Goal: Task Accomplishment & Management: Complete application form

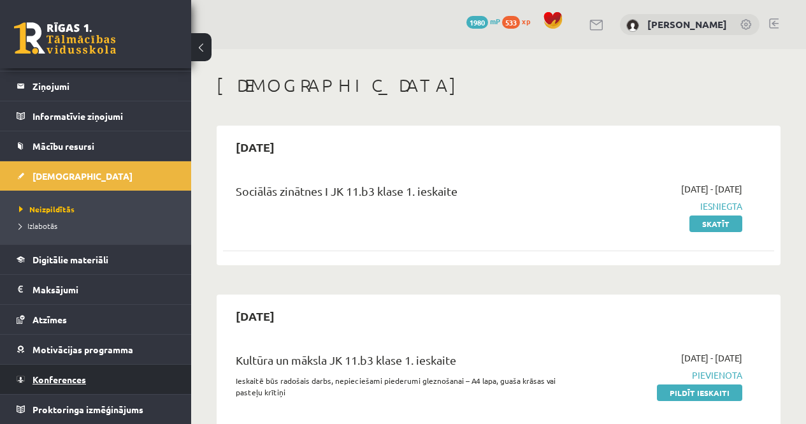
click at [93, 366] on link "Konferences" at bounding box center [96, 378] width 159 height 29
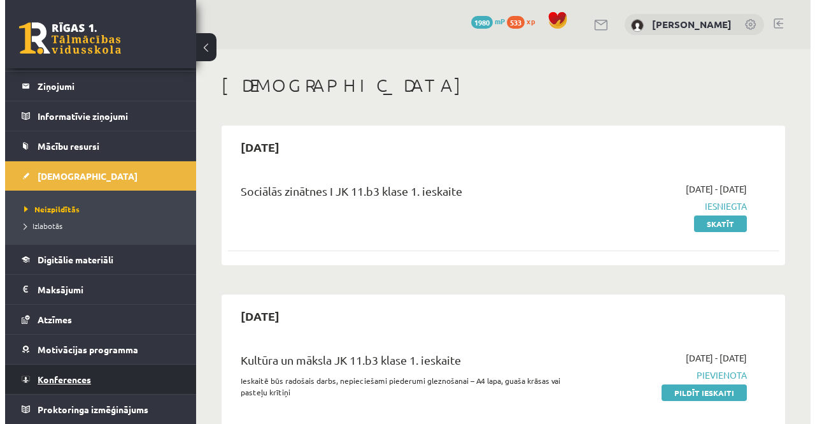
scroll to position [3, 0]
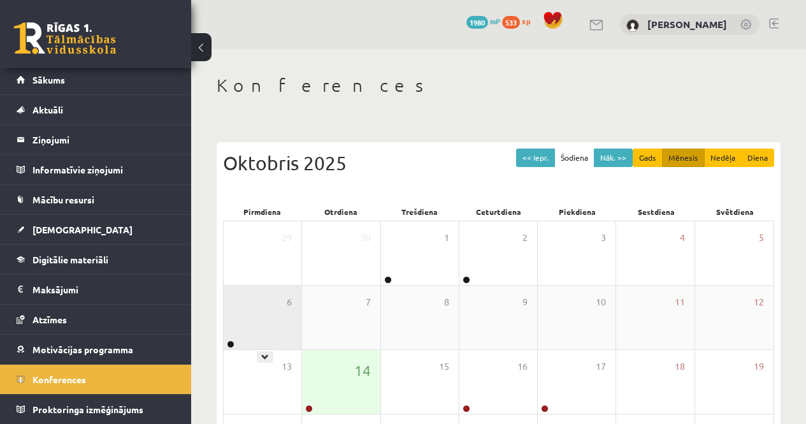
click at [290, 339] on div "6" at bounding box center [263, 317] width 78 height 64
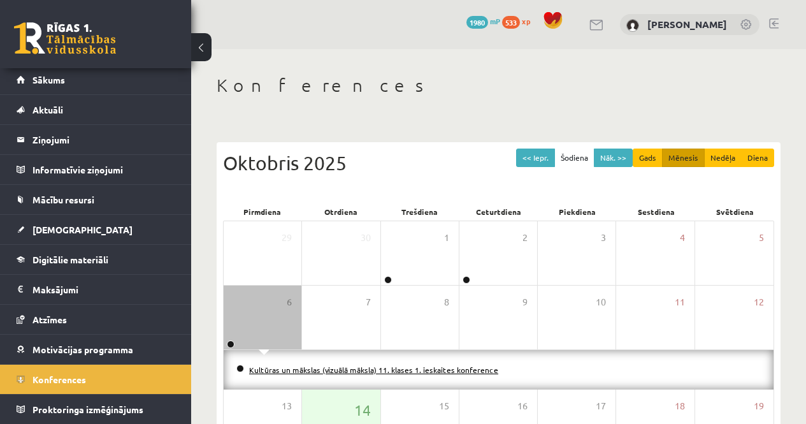
click at [308, 370] on link "Kultūras un mākslas (vizuālā māksla) 11. klases 1. ieskaites konference" at bounding box center [373, 369] width 249 height 10
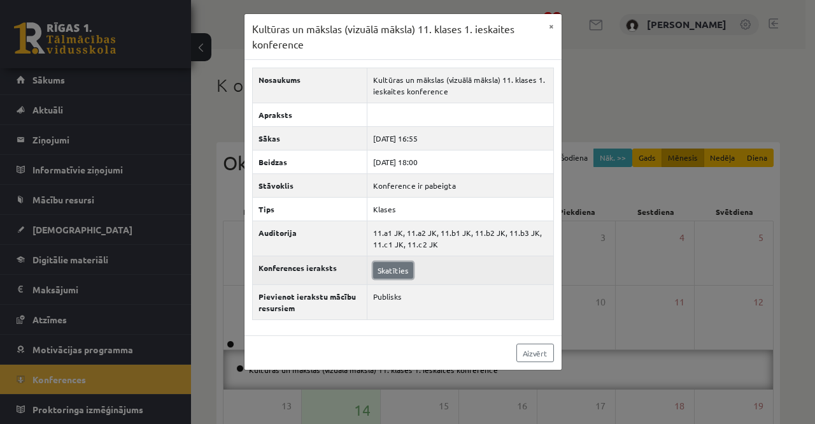
click at [396, 275] on link "Skatīties" at bounding box center [393, 270] width 40 height 17
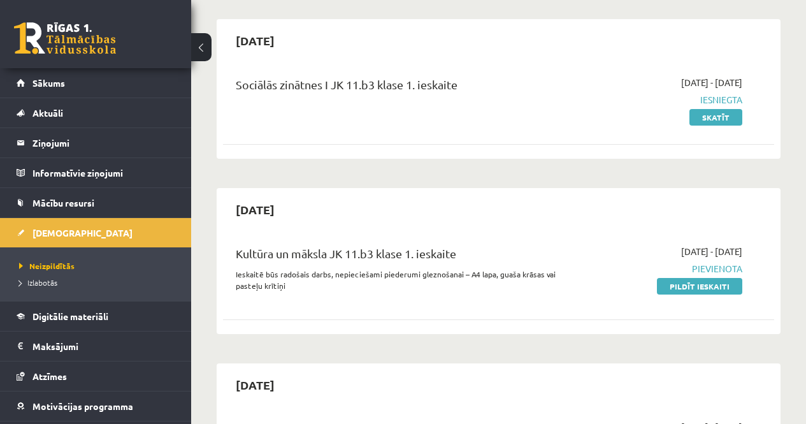
scroll to position [127, 0]
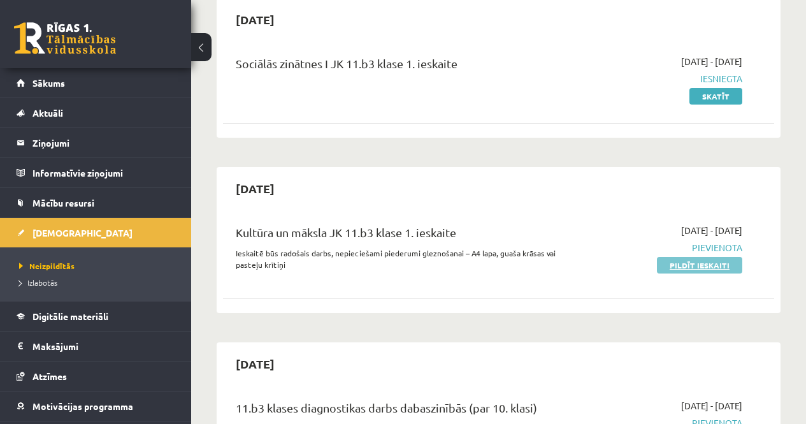
click at [673, 269] on link "Pildīt ieskaiti" at bounding box center [699, 265] width 85 height 17
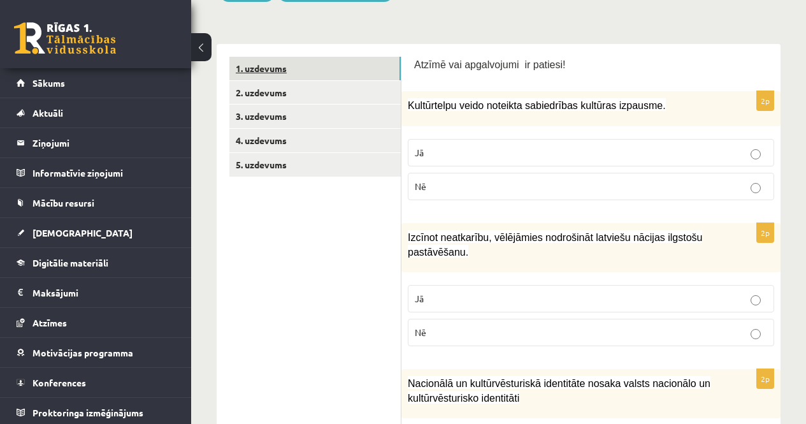
scroll to position [64, 0]
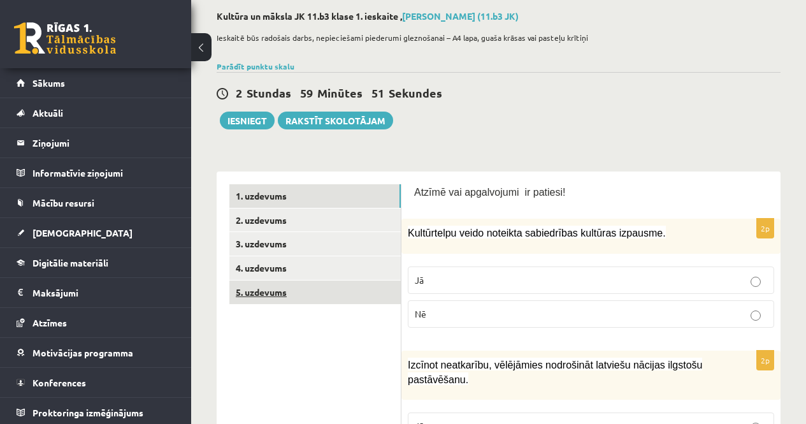
click at [280, 285] on link "5. uzdevums" at bounding box center [314, 292] width 171 height 24
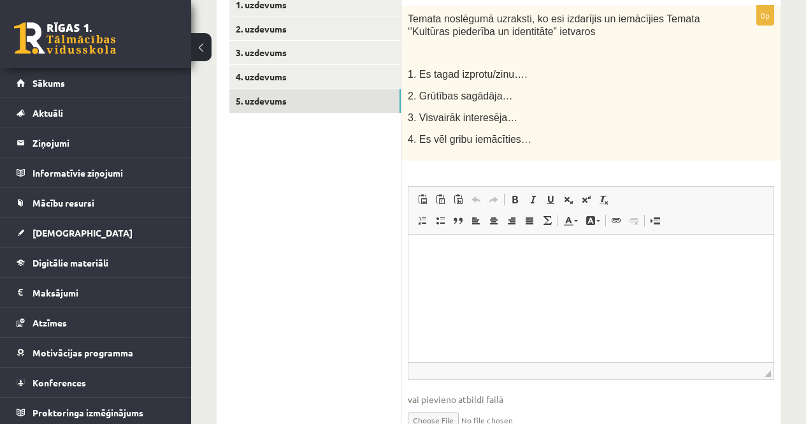
scroll to position [127, 0]
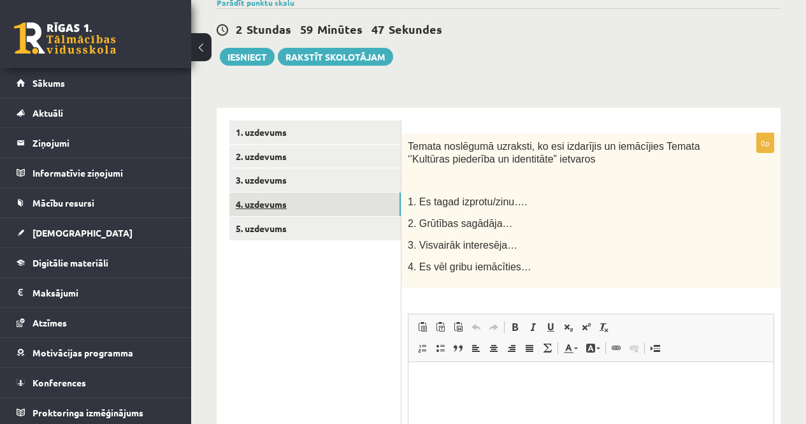
click at [264, 209] on link "4. uzdevums" at bounding box center [314, 204] width 171 height 24
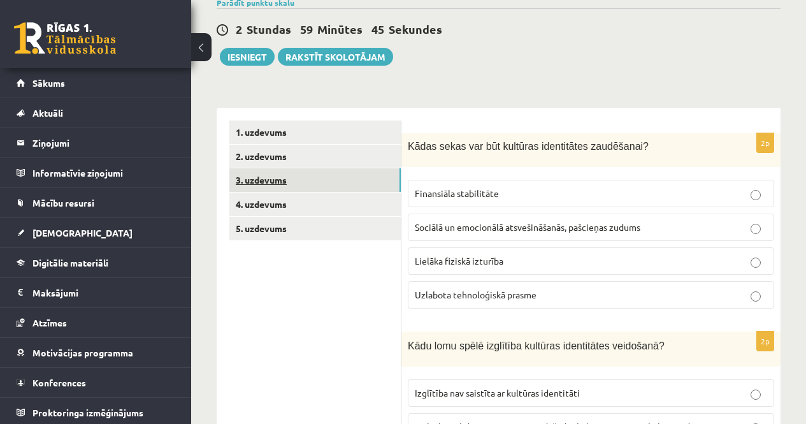
click at [315, 176] on link "3. uzdevums" at bounding box center [314, 180] width 171 height 24
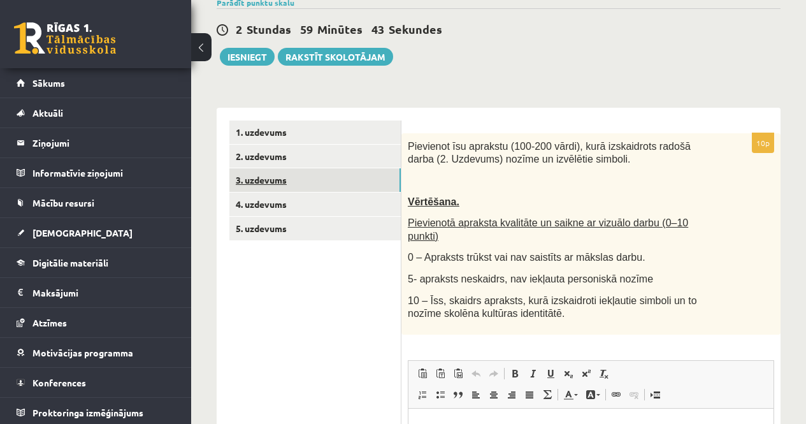
scroll to position [0, 0]
click at [309, 173] on link "3. uzdevums" at bounding box center [314, 180] width 171 height 24
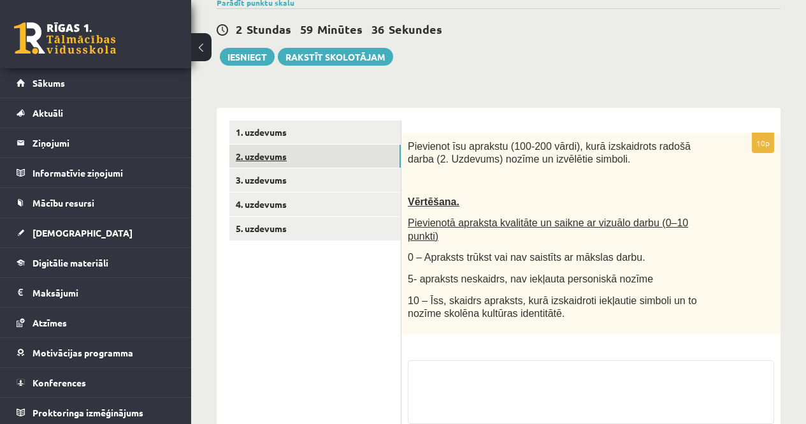
click at [304, 160] on link "2. uzdevums" at bounding box center [314, 157] width 171 height 24
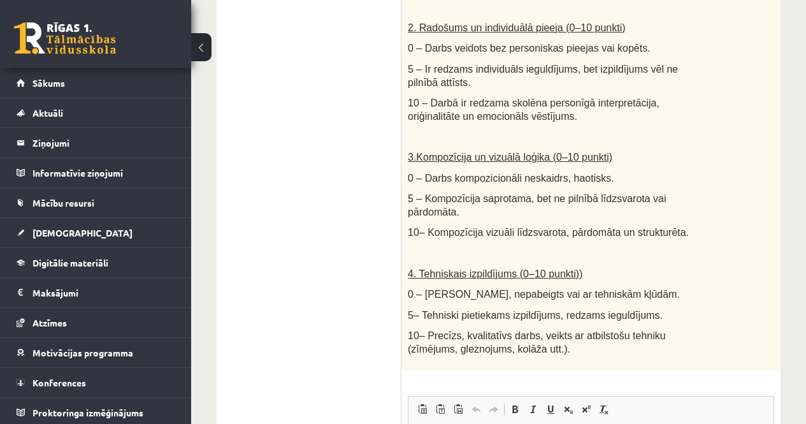
scroll to position [892, 0]
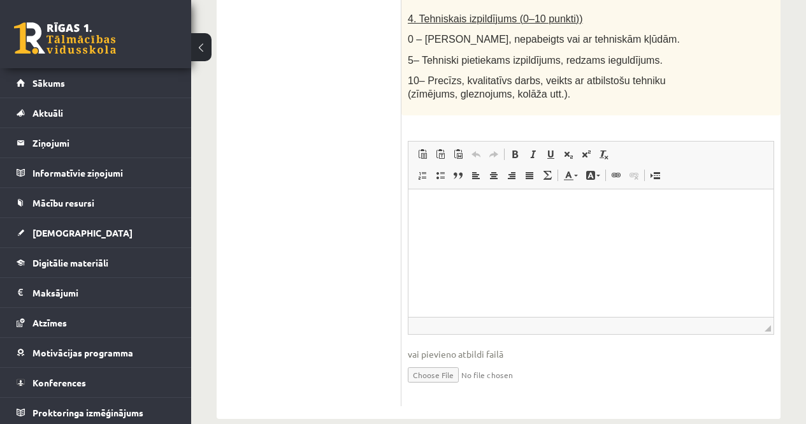
click at [430, 366] on input "file" at bounding box center [591, 374] width 366 height 26
type input "**********"
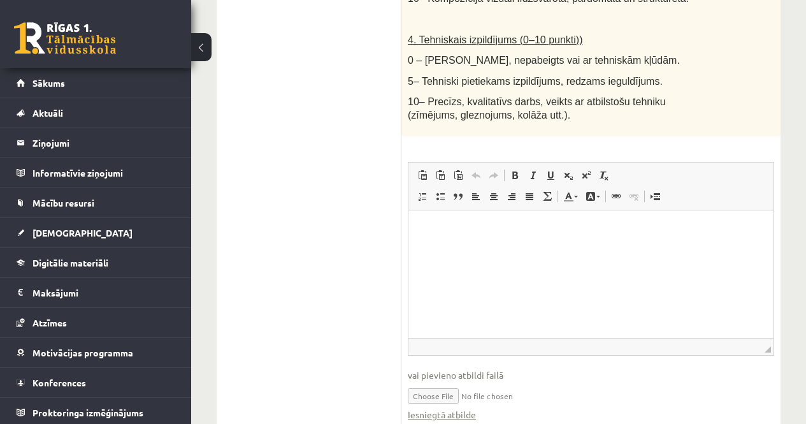
scroll to position [912, 0]
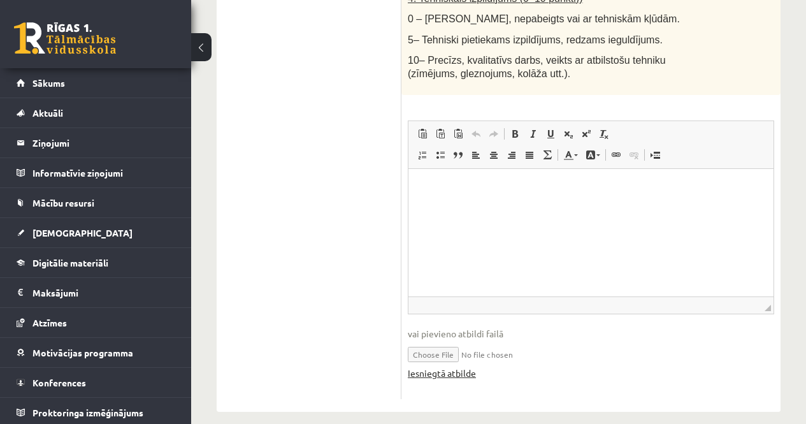
click at [418, 366] on link "Iesniegtā atbilde" at bounding box center [442, 372] width 68 height 13
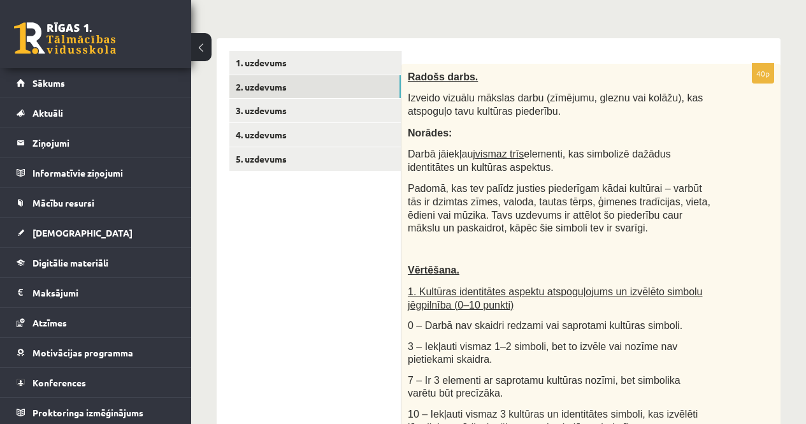
scroll to position [84, 0]
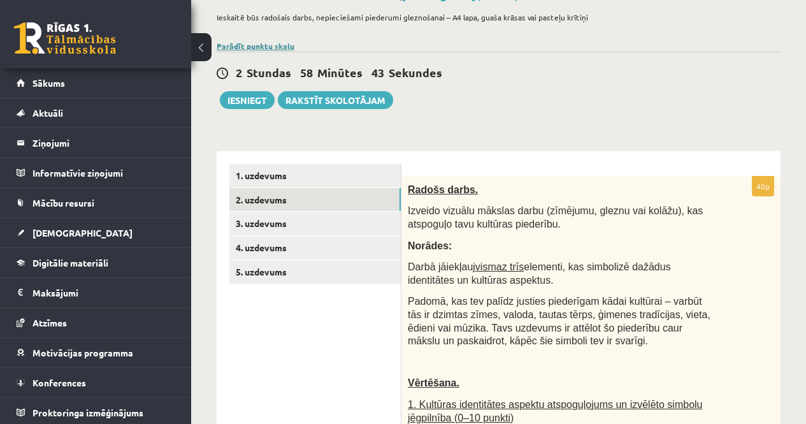
click at [254, 48] on link "Parādīt punktu skalu" at bounding box center [256, 46] width 78 height 10
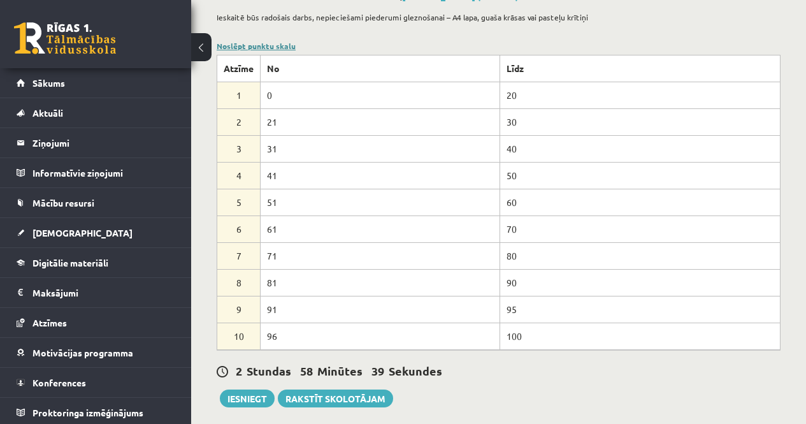
click at [255, 46] on link "Noslēpt punktu skalu" at bounding box center [256, 46] width 79 height 10
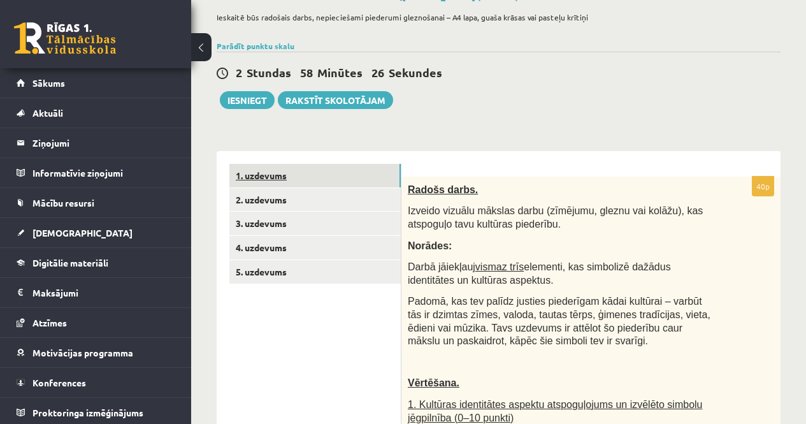
click at [298, 187] on link "1. uzdevums" at bounding box center [314, 176] width 171 height 24
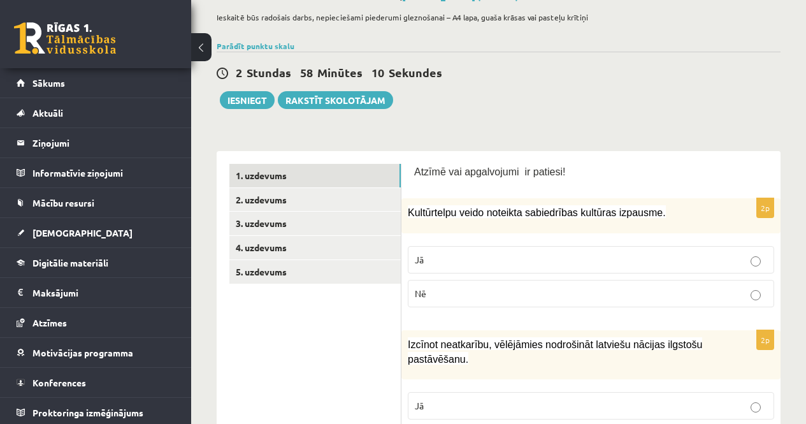
click at [470, 260] on p "Jā" at bounding box center [591, 259] width 352 height 13
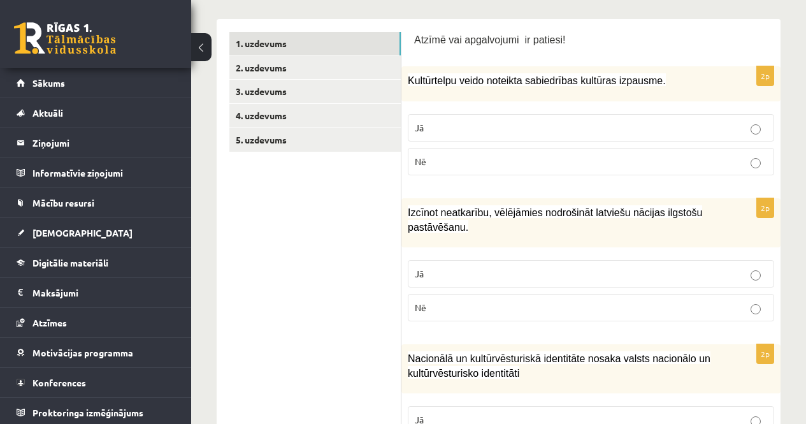
scroll to position [275, 0]
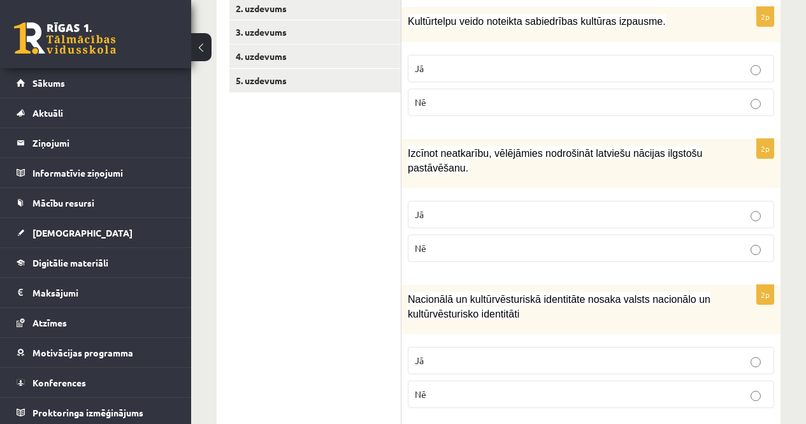
click at [470, 260] on label "Nē" at bounding box center [591, 247] width 366 height 27
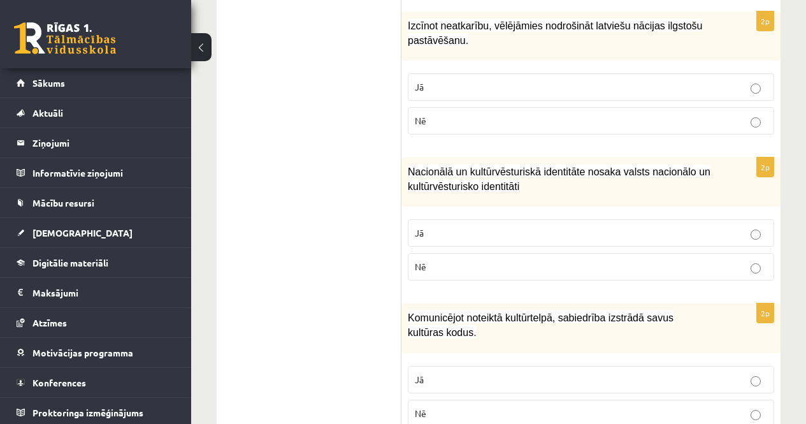
click at [440, 232] on p "Jā" at bounding box center [591, 232] width 352 height 13
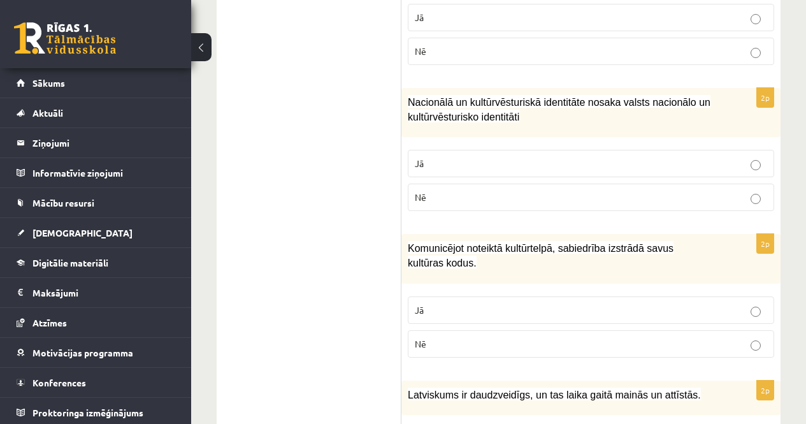
scroll to position [530, 0]
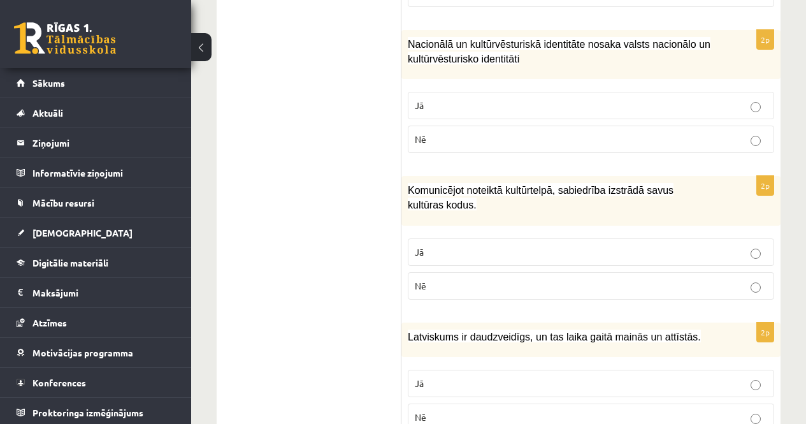
click at [422, 247] on span "Jā" at bounding box center [419, 251] width 9 height 11
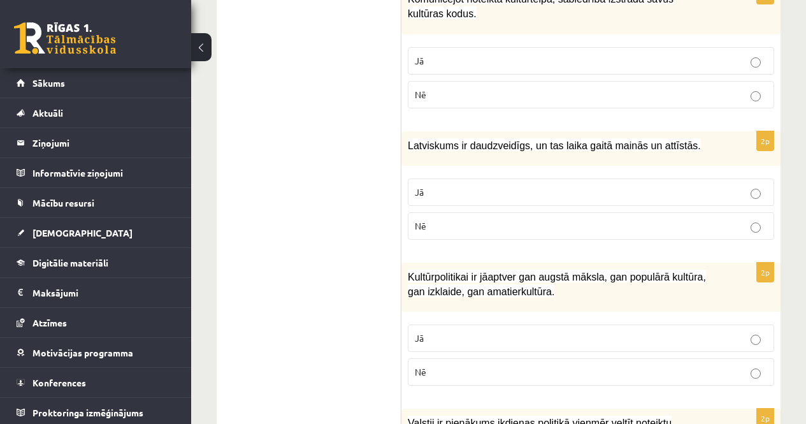
click at [450, 203] on label "Jā" at bounding box center [591, 191] width 366 height 27
click at [429, 332] on p "Jā" at bounding box center [591, 337] width 352 height 13
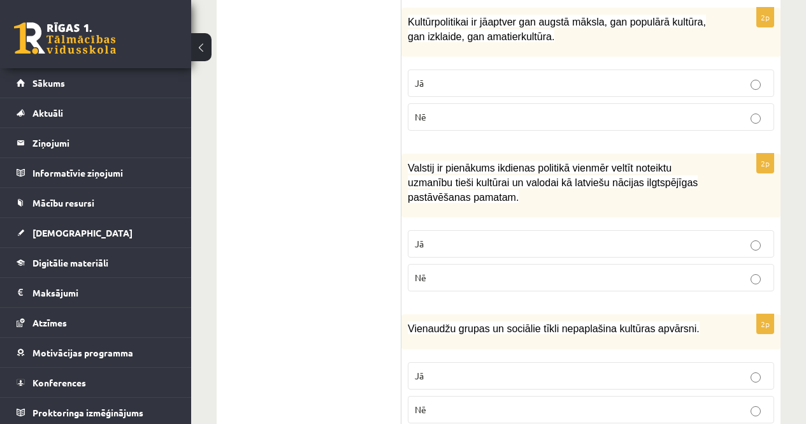
click at [429, 241] on p "Jā" at bounding box center [591, 243] width 352 height 13
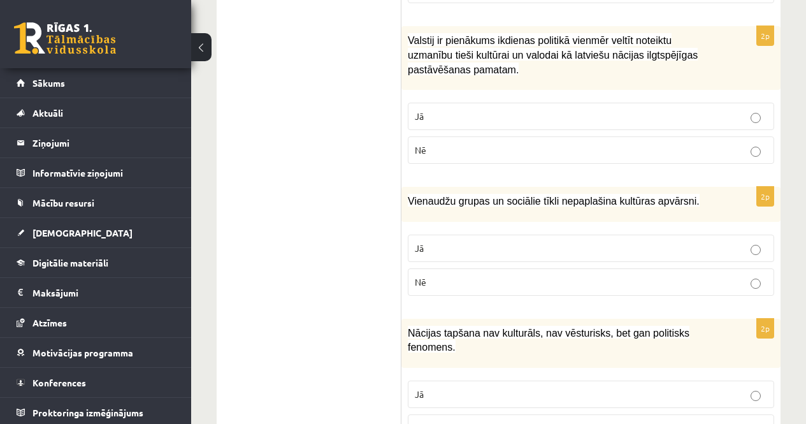
click at [429, 282] on p "Nē" at bounding box center [591, 281] width 352 height 13
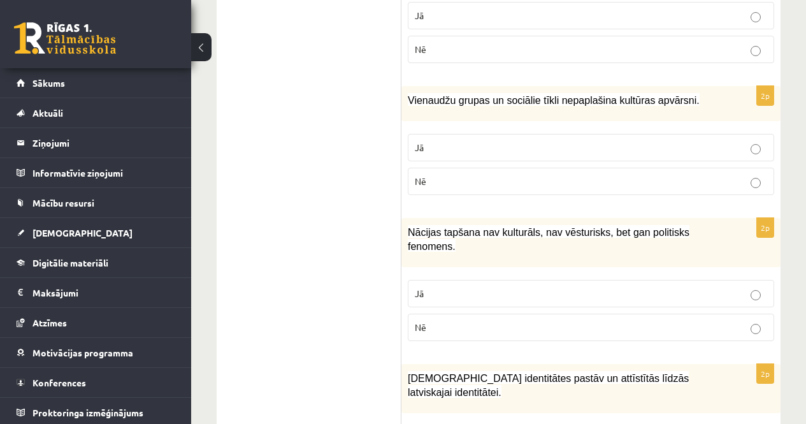
scroll to position [1231, 0]
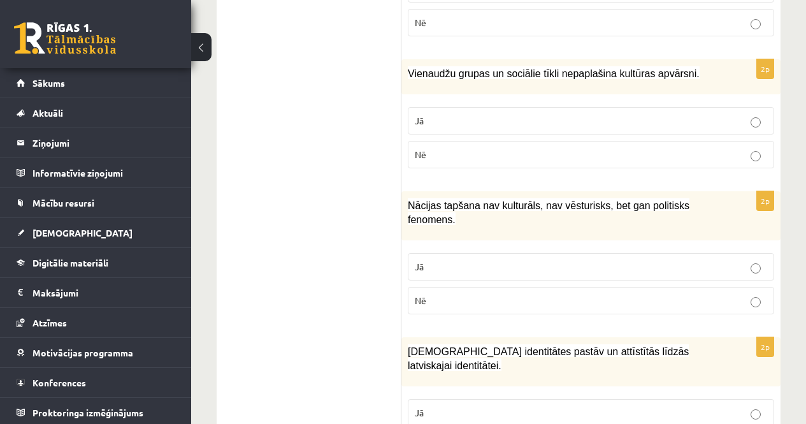
click at [452, 287] on label "Nē" at bounding box center [591, 300] width 366 height 27
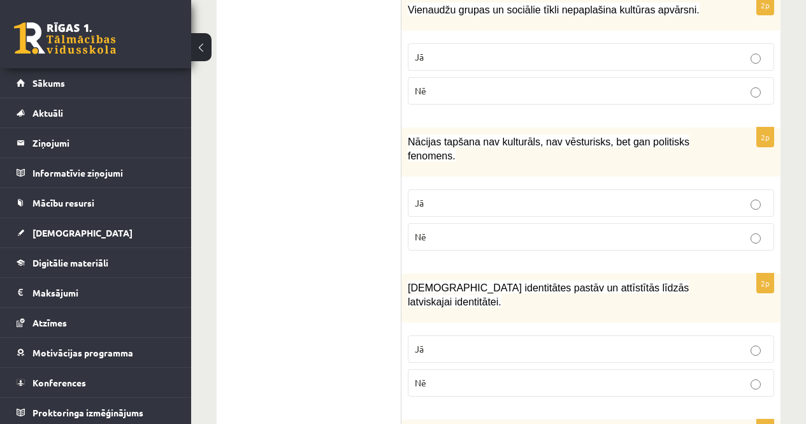
click at [431, 376] on p "Nē" at bounding box center [591, 382] width 352 height 13
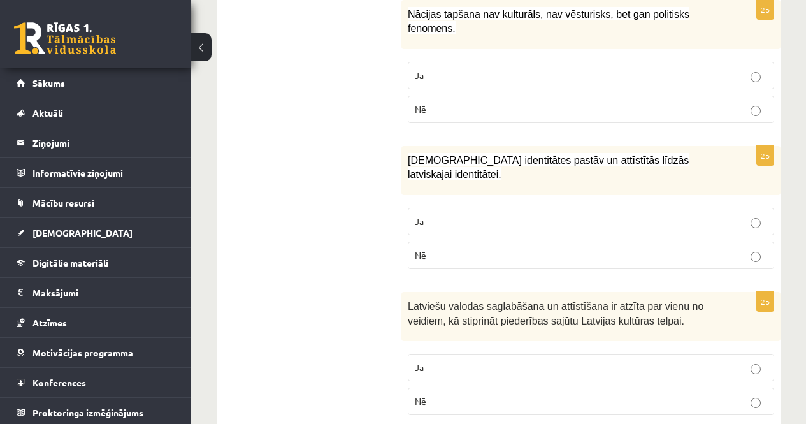
scroll to position [1485, 0]
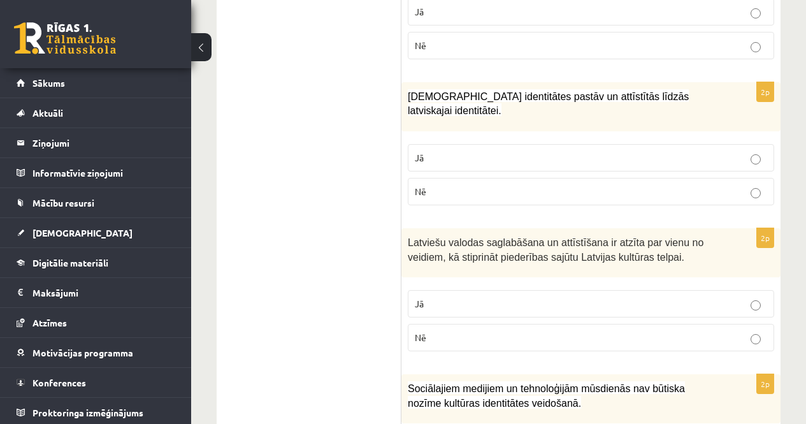
click at [494, 283] on fieldset "Jā Nē" at bounding box center [591, 318] width 366 height 71
click at [468, 306] on fieldset "Jā Nē" at bounding box center [591, 318] width 366 height 71
click at [464, 300] on label "Jā" at bounding box center [591, 303] width 366 height 27
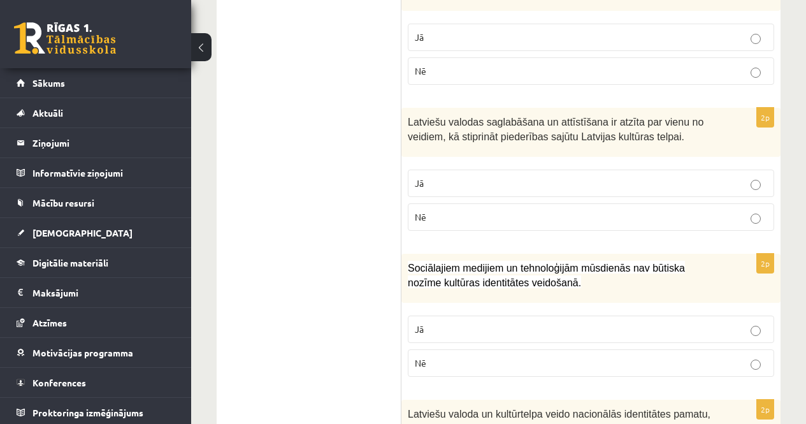
scroll to position [1676, 0]
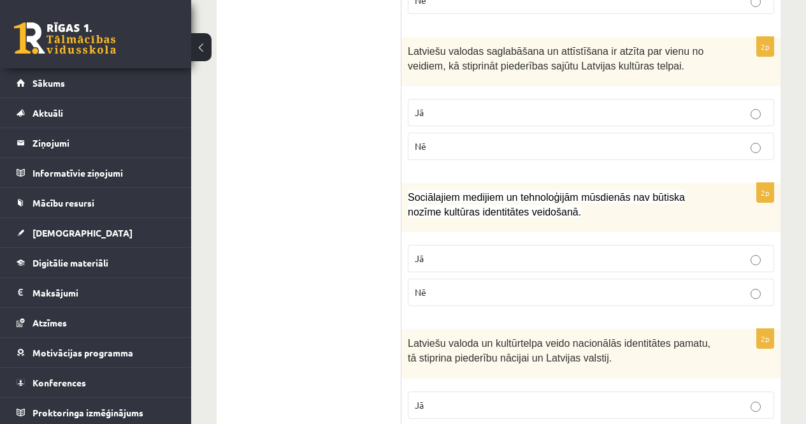
click at [459, 286] on label "Nē" at bounding box center [591, 291] width 366 height 27
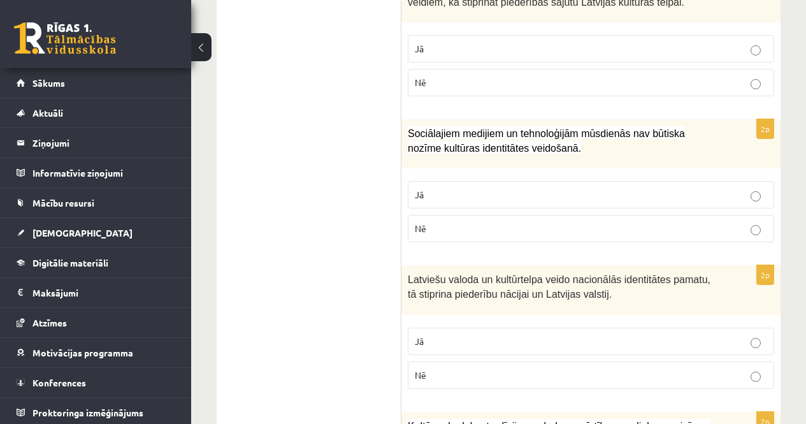
click at [459, 334] on p "Jā" at bounding box center [591, 340] width 352 height 13
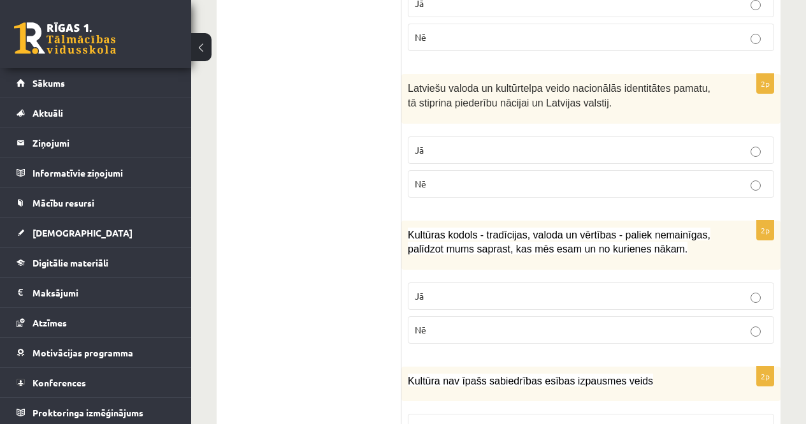
scroll to position [2014, 0]
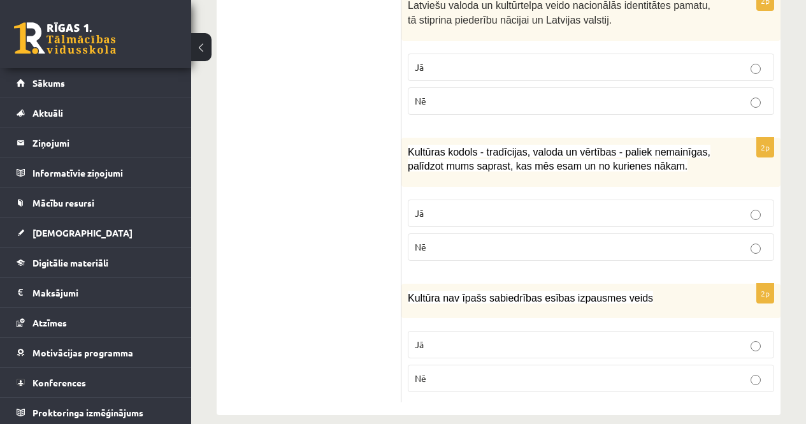
click at [482, 199] on label "Jā" at bounding box center [591, 212] width 366 height 27
click at [485, 371] on p "Nē" at bounding box center [591, 377] width 352 height 13
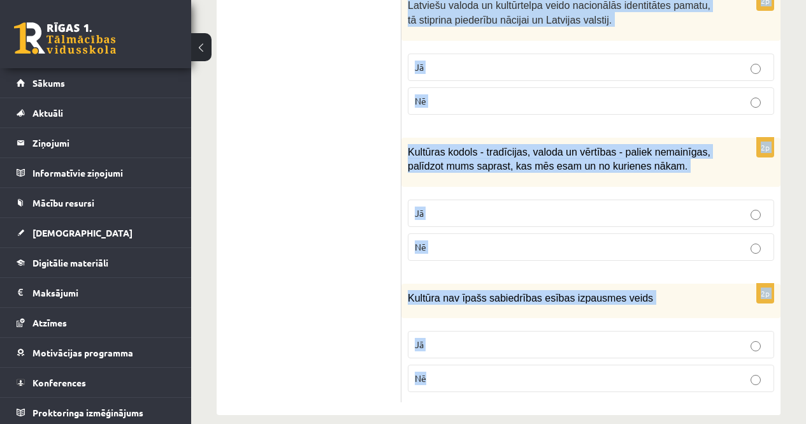
drag, startPoint x: 408, startPoint y: 189, endPoint x: 647, endPoint y: 369, distance: 299.6
copy form "Kultūrtelpu veido noteikta sabiedrības kultūras izpausme. Jā Nē 2p Izcīnot neat…"
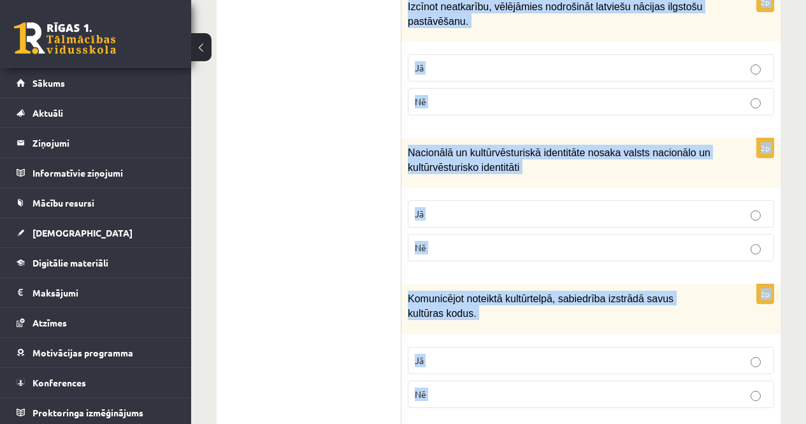
scroll to position [0, 0]
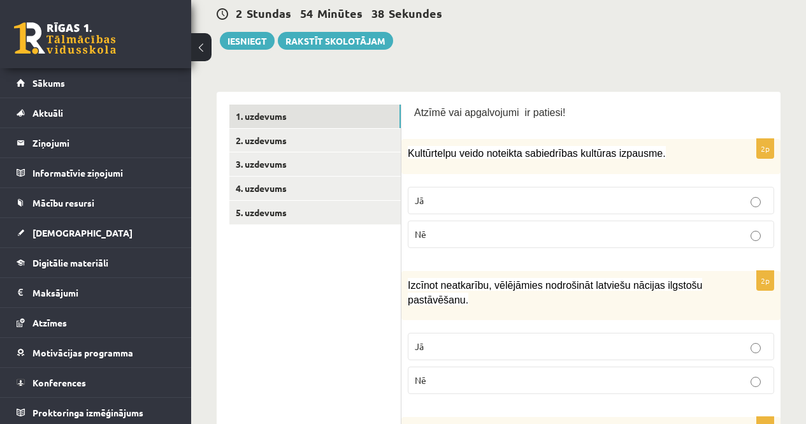
scroll to position [191, 0]
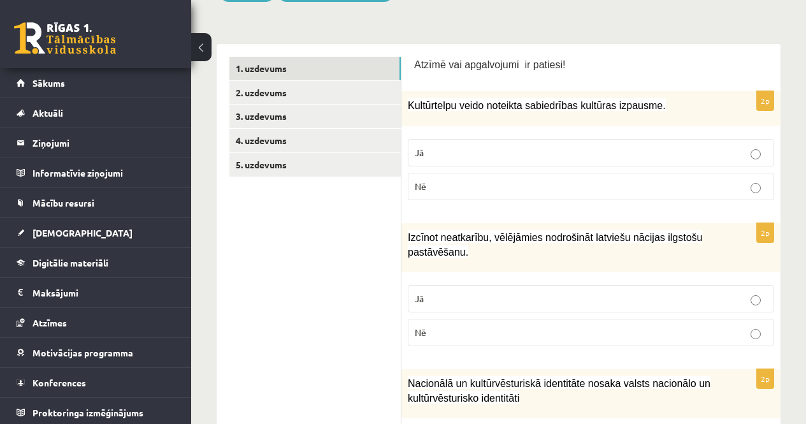
click at [552, 283] on fieldset "Jā Nē" at bounding box center [591, 313] width 366 height 71
click at [548, 292] on p "Jā" at bounding box center [591, 298] width 352 height 13
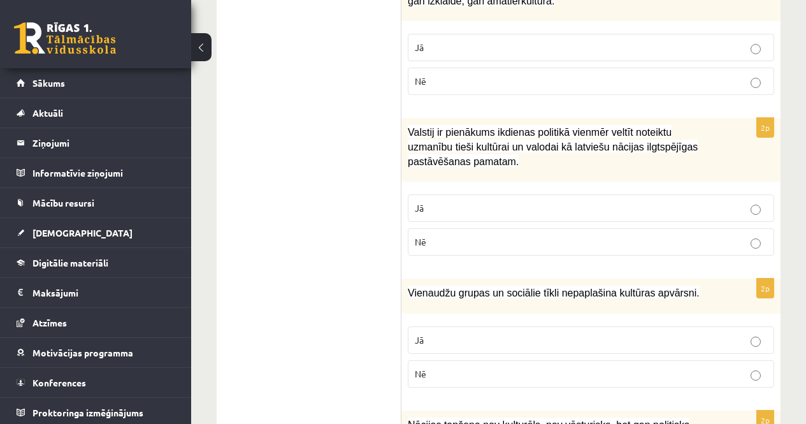
scroll to position [134, 0]
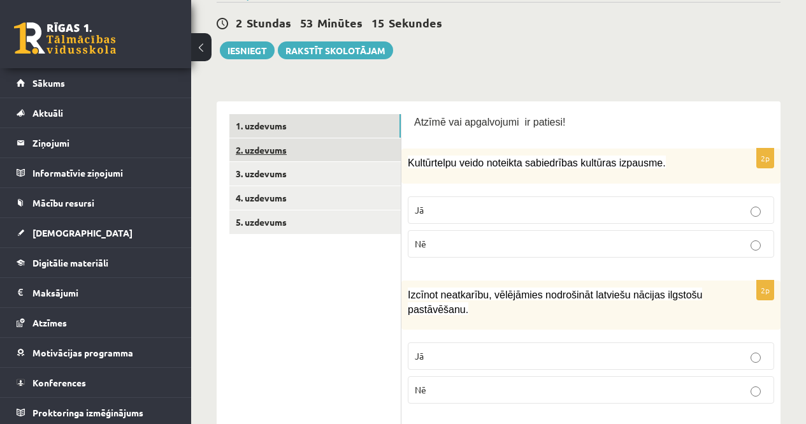
click at [374, 157] on link "2. uzdevums" at bounding box center [314, 150] width 171 height 24
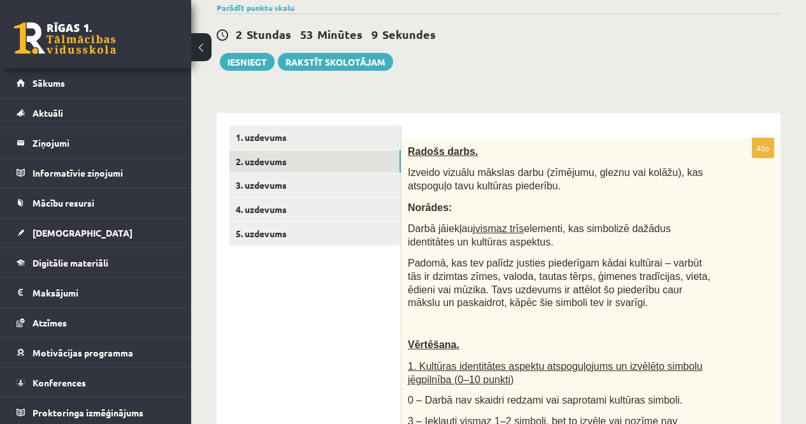
scroll to position [84, 0]
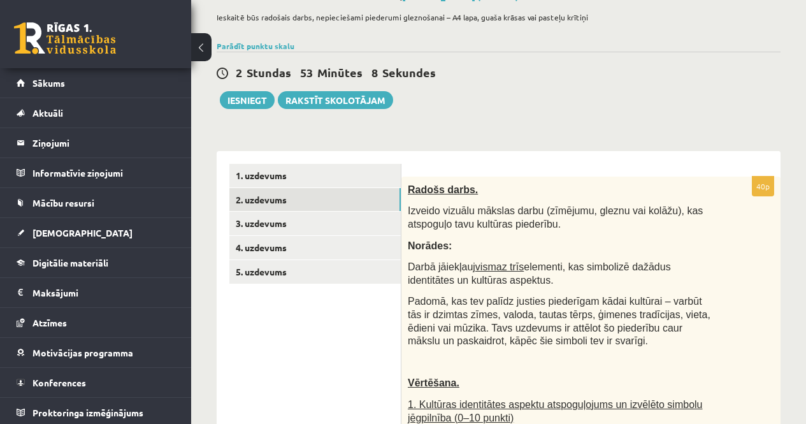
click at [358, 220] on link "3. uzdevums" at bounding box center [314, 223] width 171 height 24
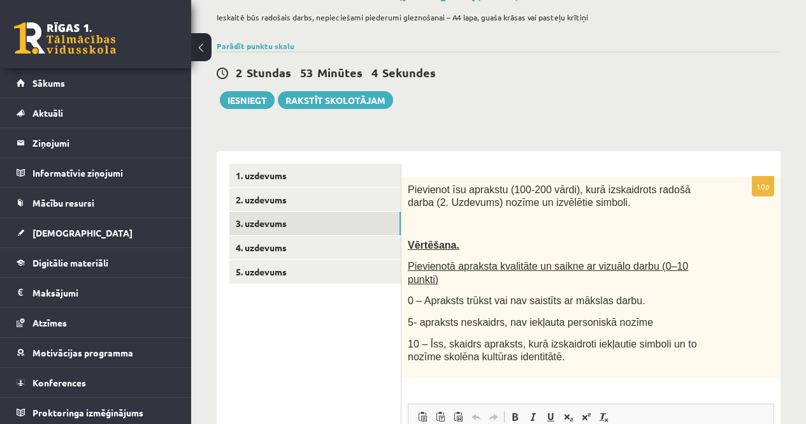
scroll to position [148, 0]
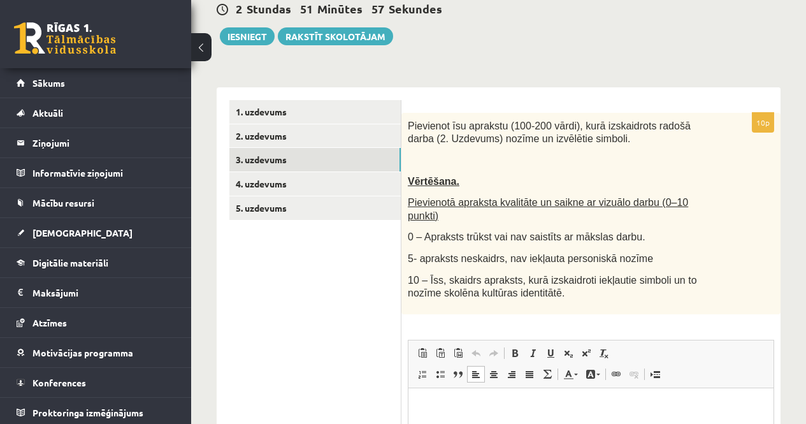
click at [441, 398] on html at bounding box center [590, 406] width 365 height 39
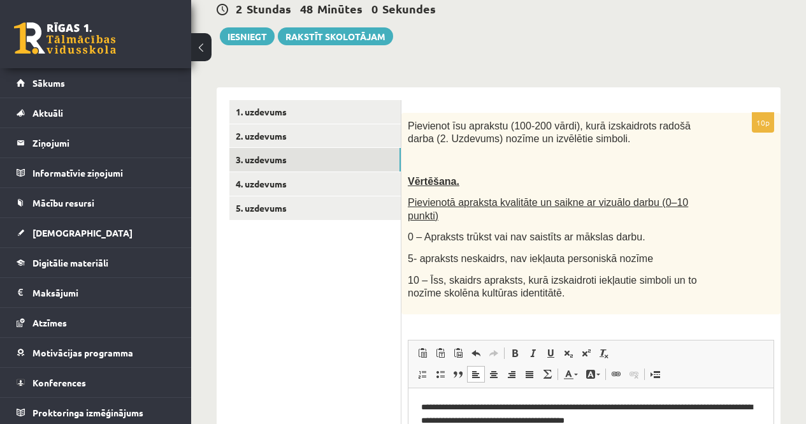
click at [452, 420] on p "**********" at bounding box center [590, 413] width 339 height 27
click at [631, 422] on p "**********" at bounding box center [590, 413] width 339 height 27
click at [684, 420] on p "**********" at bounding box center [590, 413] width 339 height 27
click at [730, 422] on p "**********" at bounding box center [590, 413] width 339 height 27
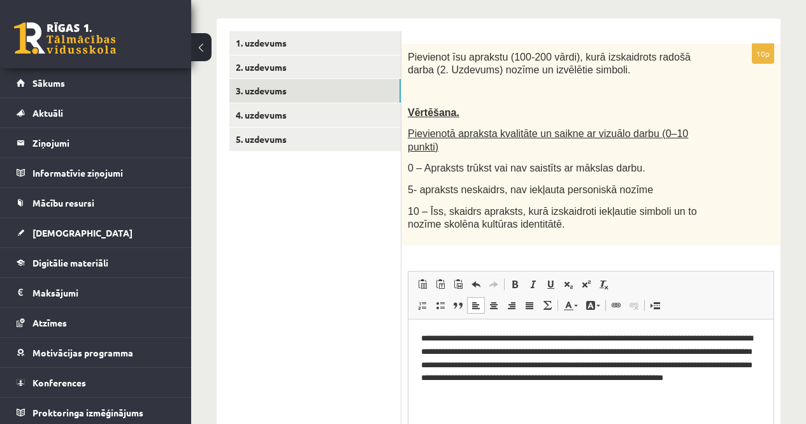
scroll to position [239, 0]
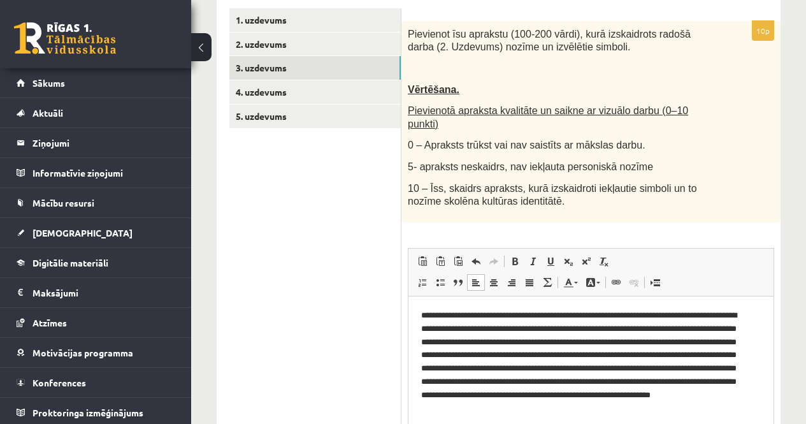
click at [528, 408] on p "**********" at bounding box center [586, 361] width 330 height 106
click at [625, 404] on p "**********" at bounding box center [586, 361] width 330 height 106
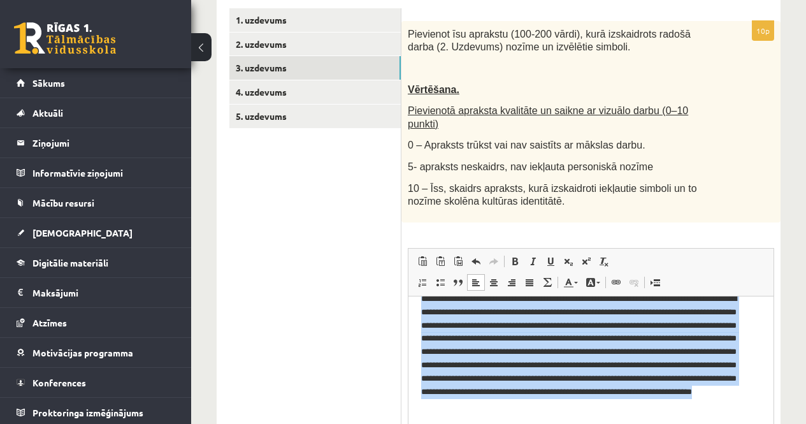
scroll to position [17, 0]
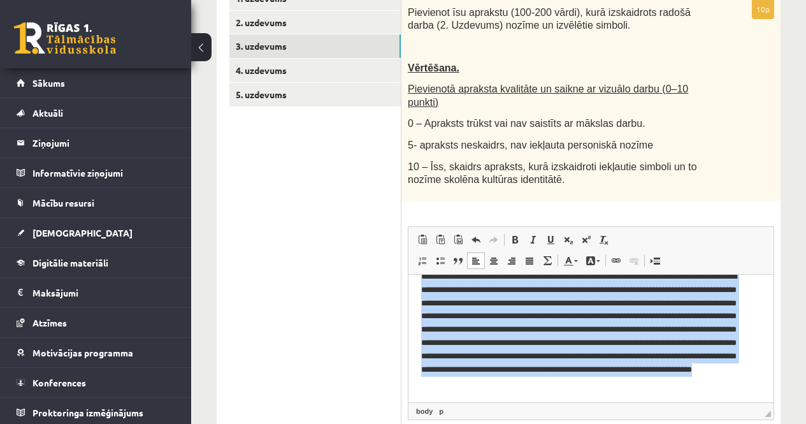
drag, startPoint x: 418, startPoint y: 290, endPoint x: 705, endPoint y: 412, distance: 311.6
click at [705, 401] on html "**********" at bounding box center [590, 329] width 365 height 145
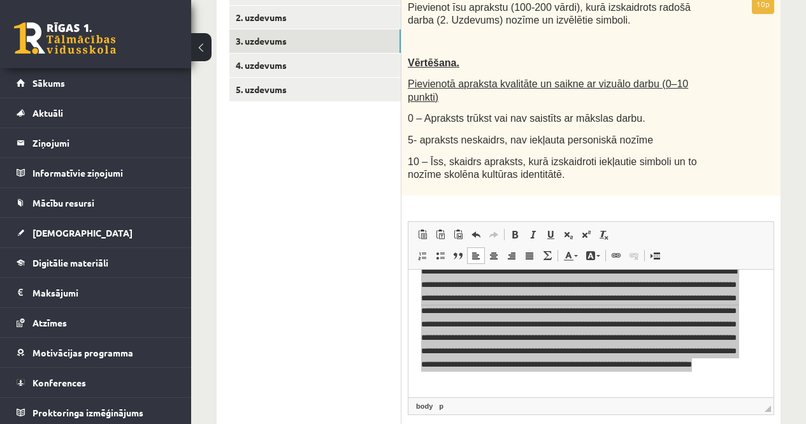
scroll to position [0, 0]
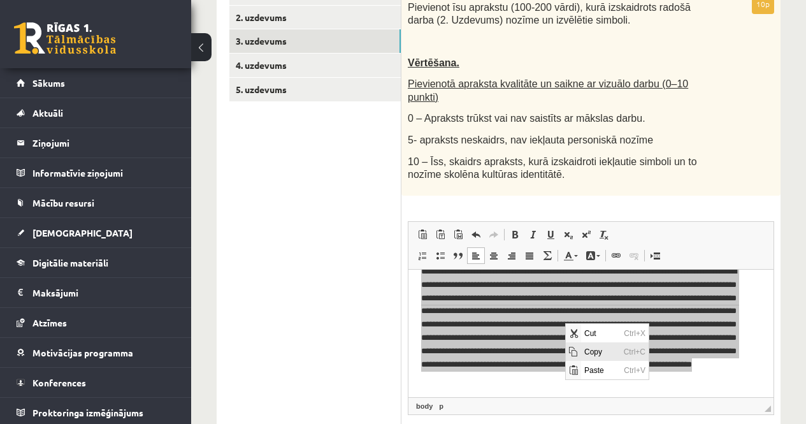
click at [600, 355] on span "Copy" at bounding box center [600, 351] width 39 height 18
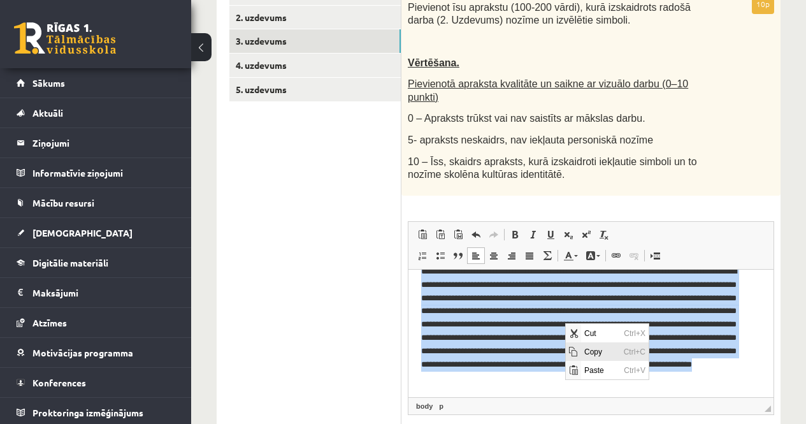
copy p "**********"
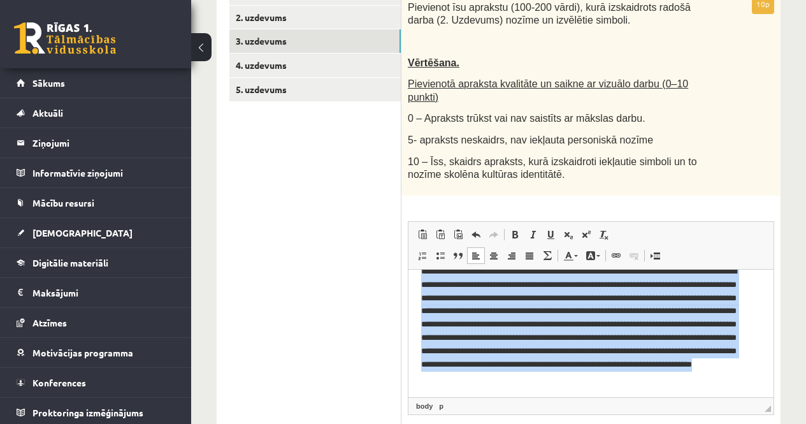
scroll to position [13, 0]
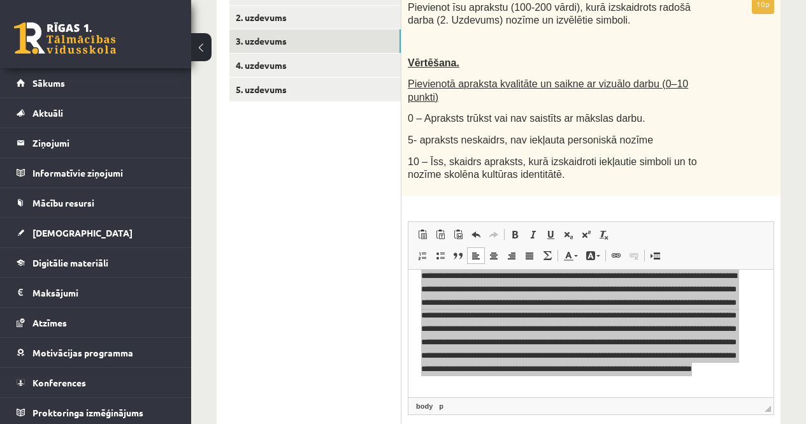
click at [339, 284] on ul "1. uzdevums 2. uzdevums 3. uzdevums 4. uzdevums 5. uzdevums" at bounding box center [315, 234] width 172 height 504
click at [323, 201] on ul "1. uzdevums 2. uzdevums 3. uzdevums 4. uzdevums 5. uzdevums" at bounding box center [315, 234] width 172 height 504
click at [324, 269] on ul "1. uzdevums 2. uzdevums 3. uzdevums 4. uzdevums 5. uzdevums" at bounding box center [315, 234] width 172 height 504
click at [332, 287] on ul "1. uzdevums 2. uzdevums 3. uzdevums 4. uzdevums 5. uzdevums" at bounding box center [315, 234] width 172 height 504
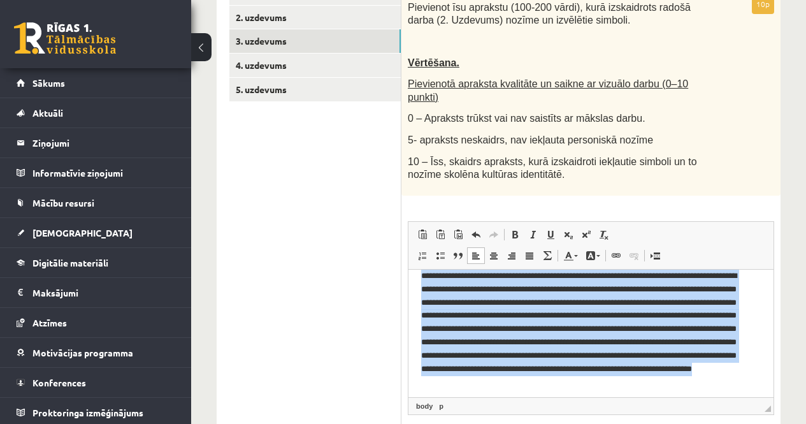
click at [731, 390] on html "**********" at bounding box center [590, 328] width 365 height 145
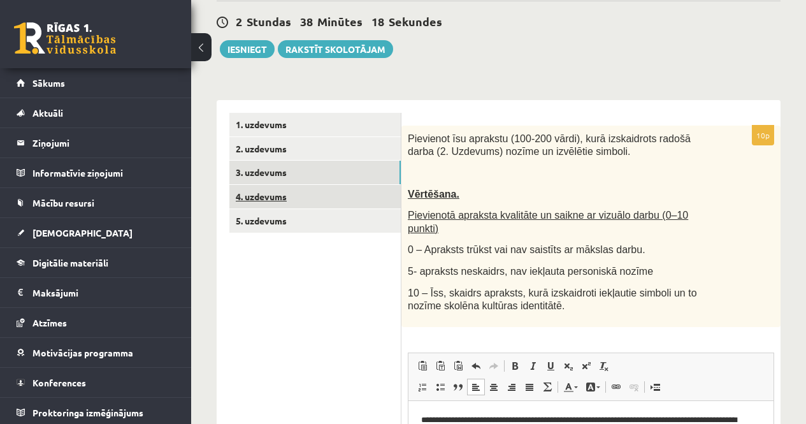
scroll to position [100, 0]
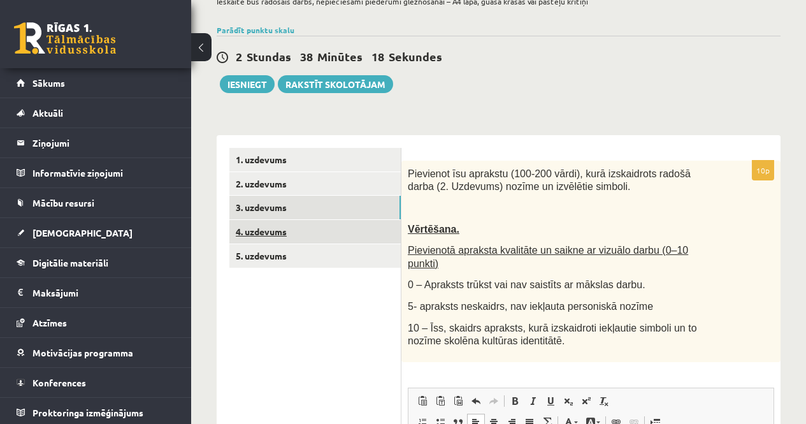
click at [289, 229] on link "4. uzdevums" at bounding box center [314, 232] width 171 height 24
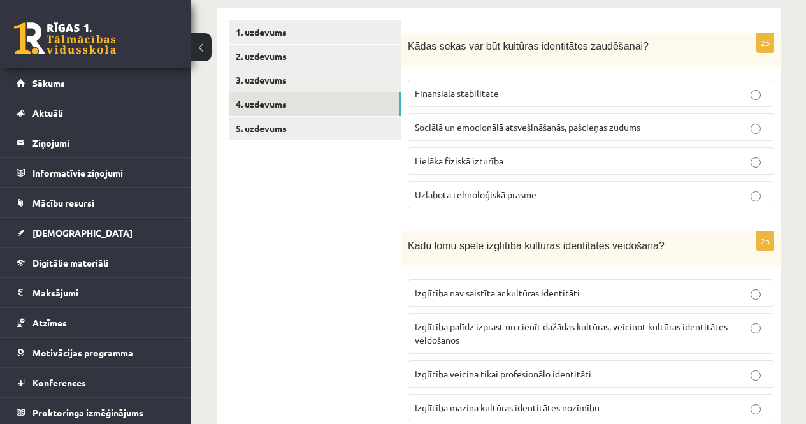
scroll to position [164, 0]
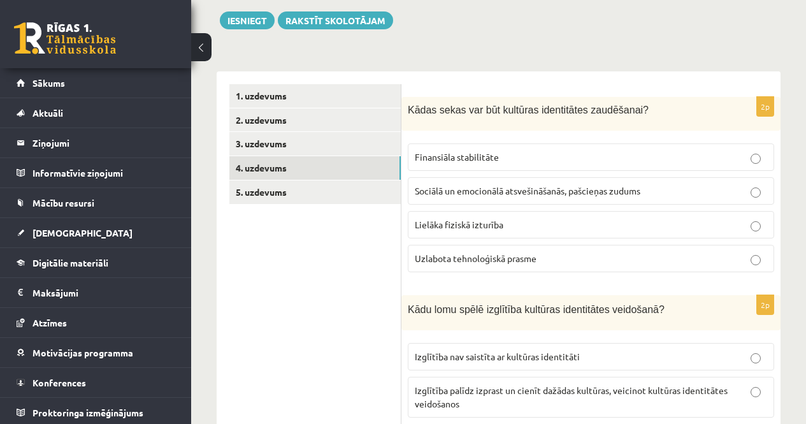
click at [492, 193] on span "Sociālā un emocionālā atsvešināšanās, pašcieņas zudums" at bounding box center [527, 190] width 225 height 11
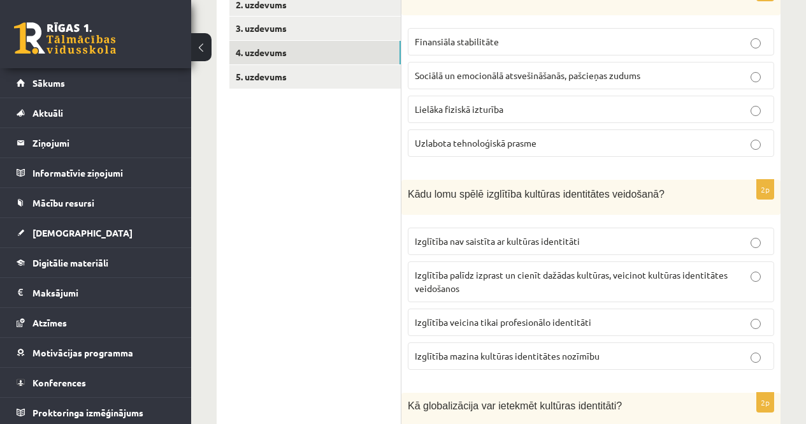
scroll to position [291, 0]
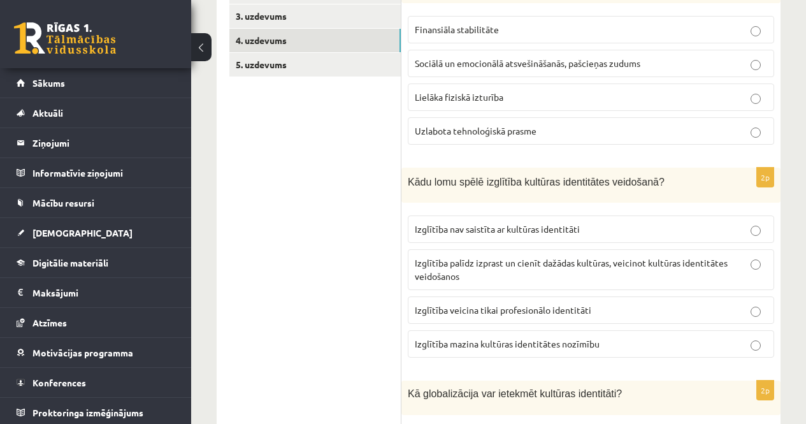
click at [452, 261] on span "Izglītība palīdz izprast un cienīt dažādas kultūras, veicinot kultūras identitā…" at bounding box center [571, 269] width 313 height 25
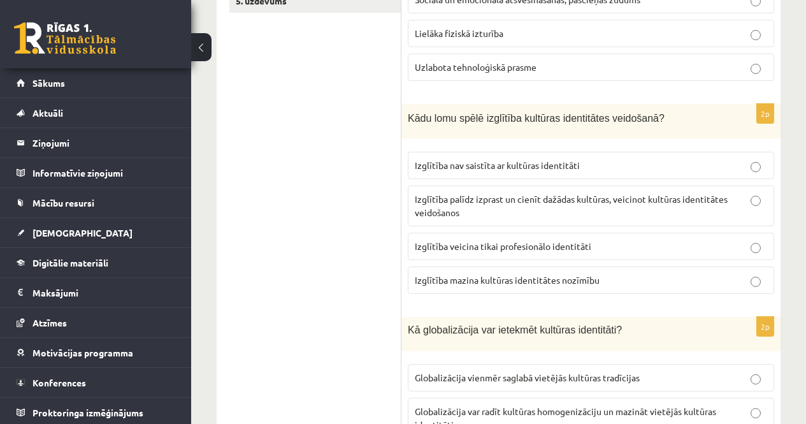
scroll to position [482, 0]
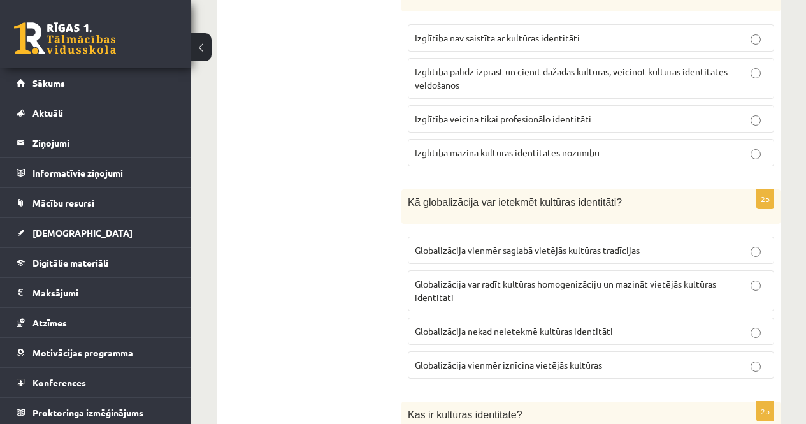
click at [452, 294] on p "Globalizācija var radīt kultūras homogenizāciju un mazināt vietējās kultūras id…" at bounding box center [591, 290] width 352 height 27
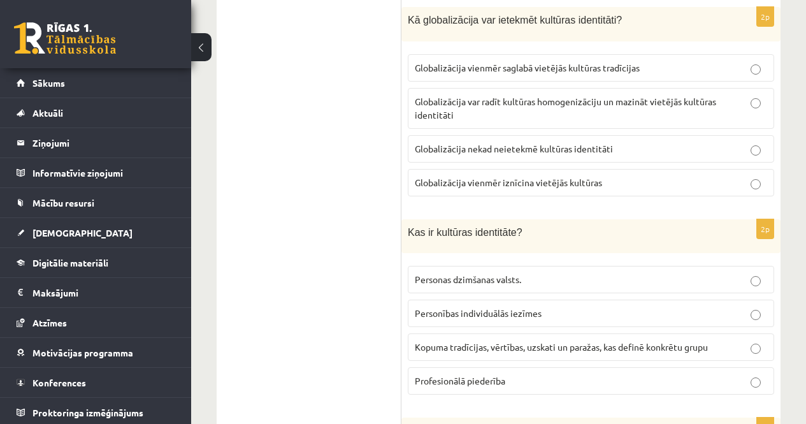
scroll to position [673, 0]
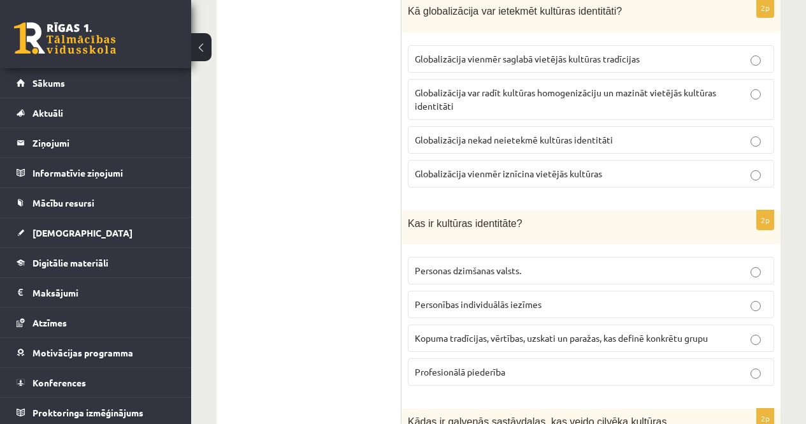
click at [483, 347] on label "Kopuma tradīcijas, vērtības, uzskati un paražas, kas definē konkrētu grupu" at bounding box center [591, 337] width 366 height 27
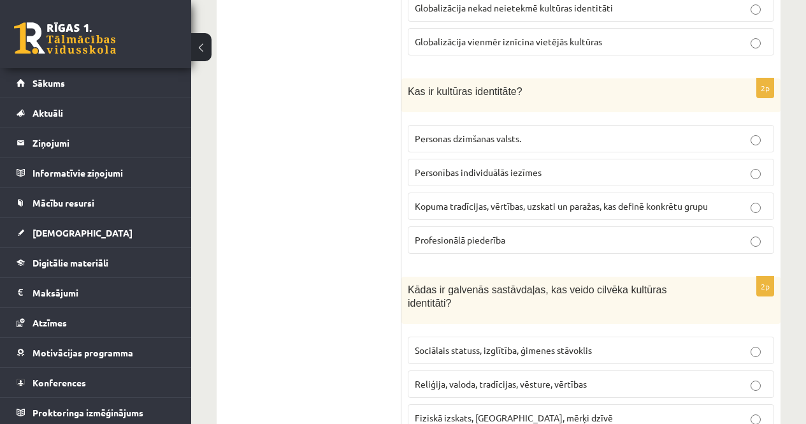
scroll to position [864, 0]
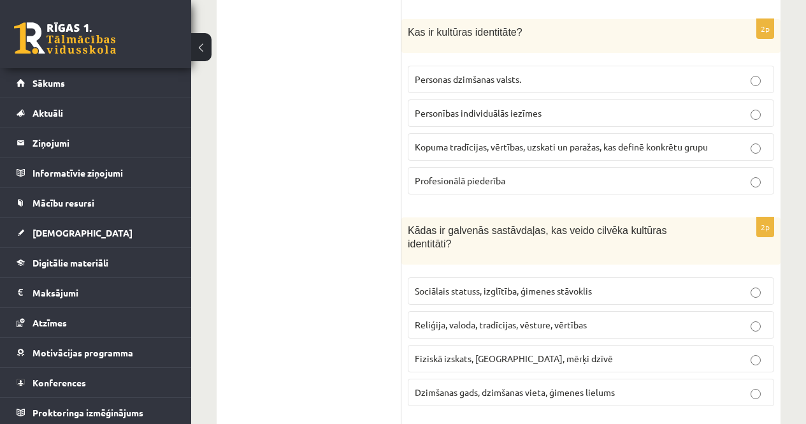
click at [539, 318] on span "Reliģija, valoda, tradīcijas, vēsture, vērtības" at bounding box center [501, 323] width 172 height 11
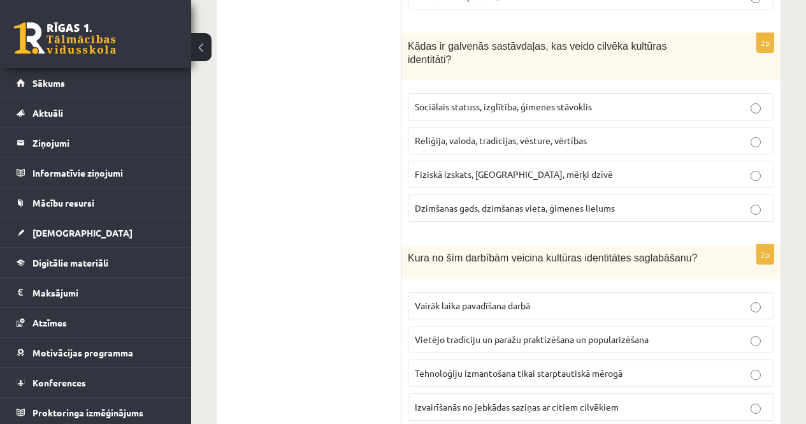
scroll to position [1055, 0]
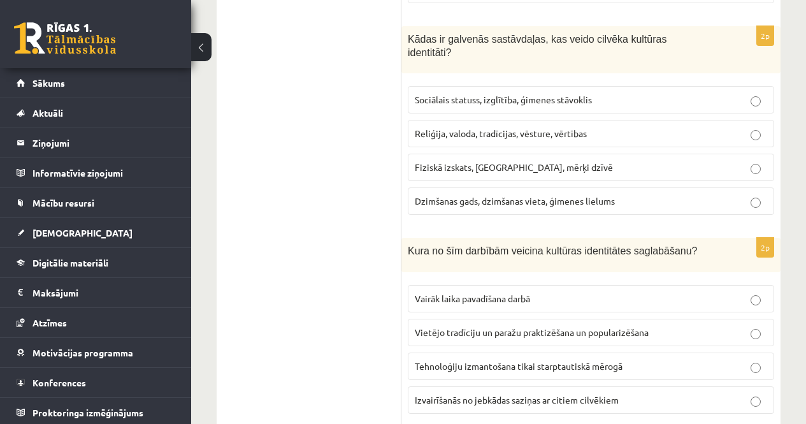
click at [428, 326] on span "Vietējo tradīciju un paražu praktizēšana un popularizēšana" at bounding box center [532, 331] width 234 height 11
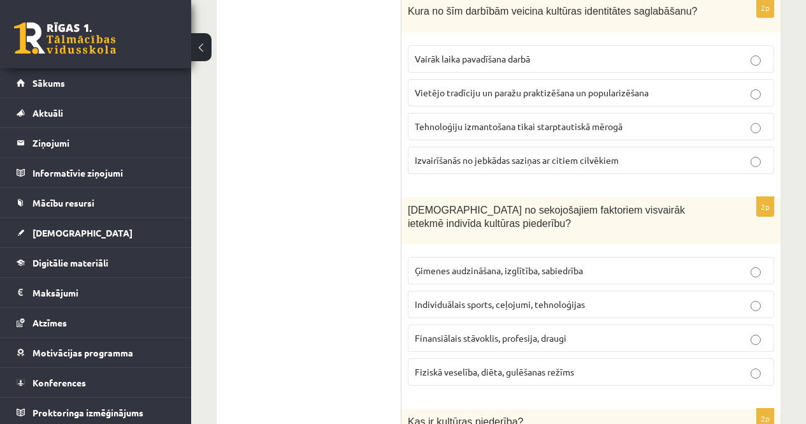
scroll to position [1310, 0]
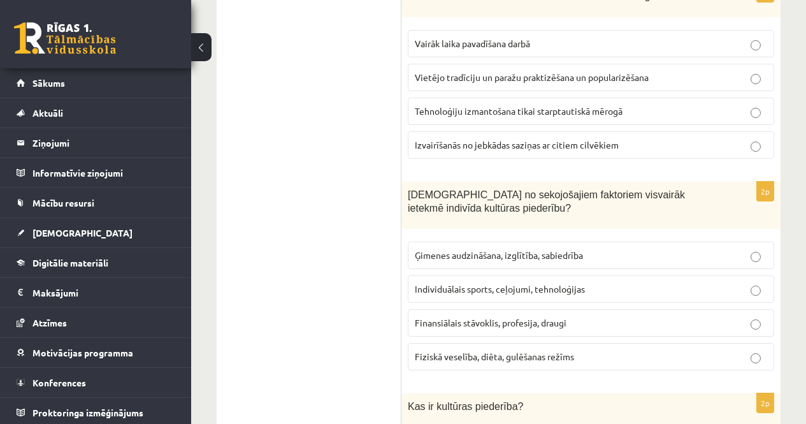
click at [444, 249] on span "Ģimenes audzināšana, izglītība, sabiedrība" at bounding box center [499, 254] width 168 height 11
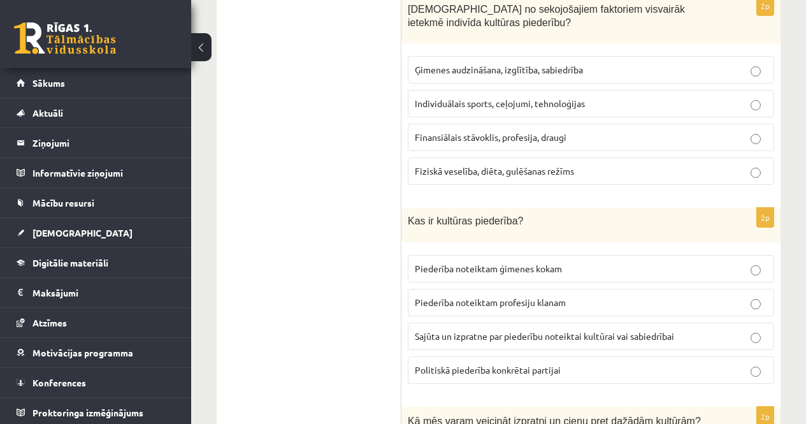
scroll to position [1501, 0]
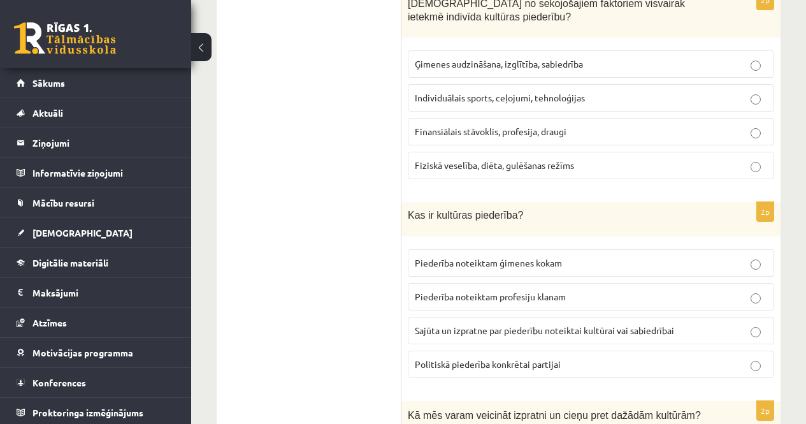
click at [471, 324] on span "Sajūta un izpratne par piederību noteiktai kultūrai vai sabiedrībai" at bounding box center [544, 329] width 259 height 11
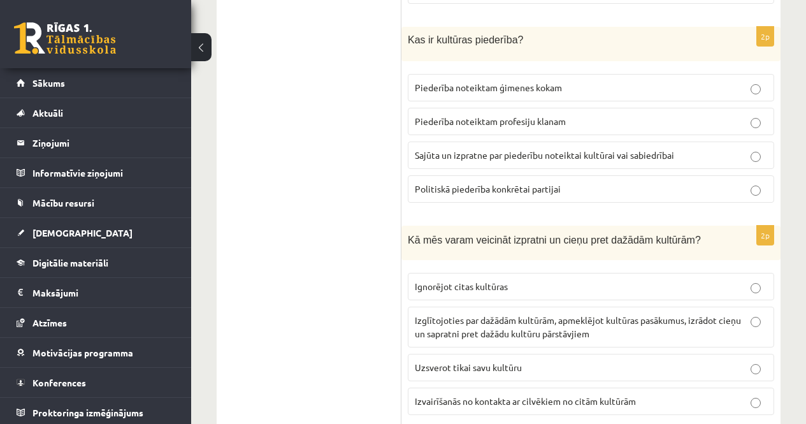
scroll to position [1692, 0]
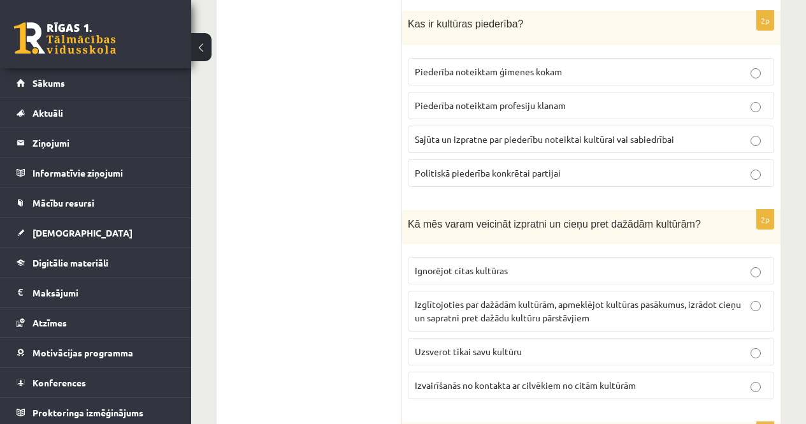
click at [431, 298] on p "Izglītojoties par dažādām kultūrām, apmeklējot kultūras pasākumus, izrādot cieņ…" at bounding box center [591, 310] width 352 height 27
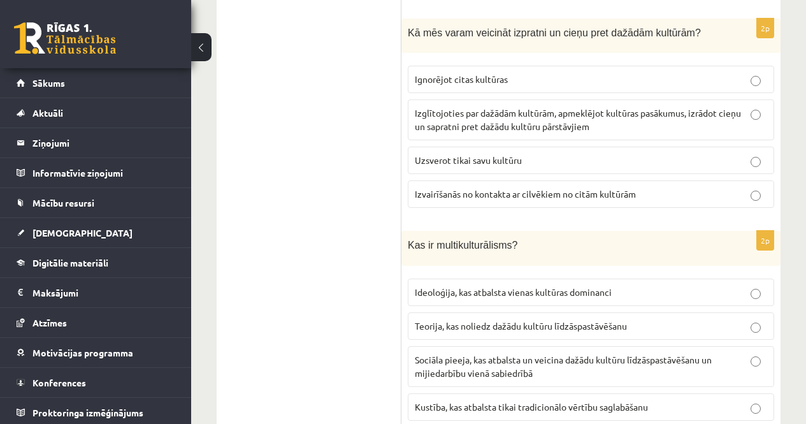
click at [443, 354] on span "Sociāla pieeja, kas atbalsta un veicina dažādu kultūru līdzāspastāvēšanu un mij…" at bounding box center [563, 366] width 297 height 25
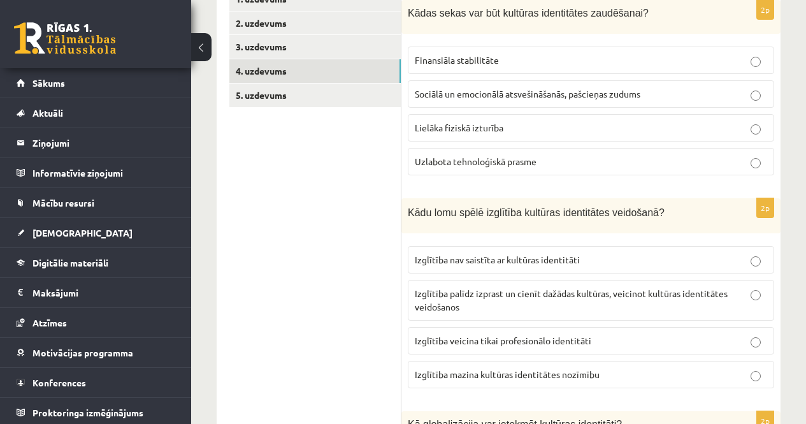
scroll to position [241, 0]
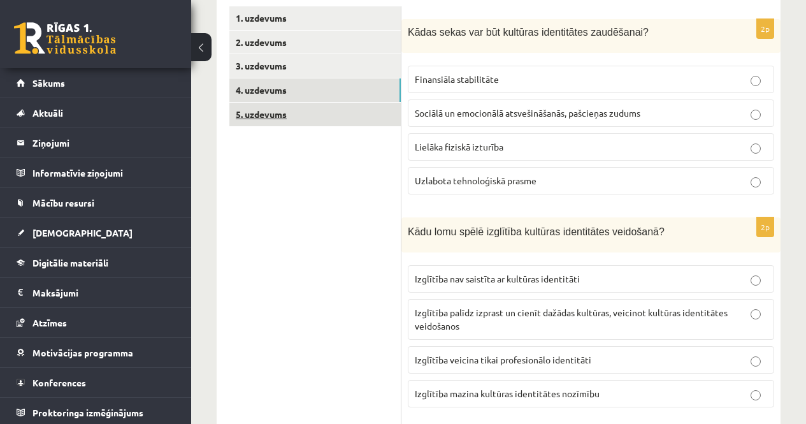
click at [326, 115] on link "5. uzdevums" at bounding box center [314, 115] width 171 height 24
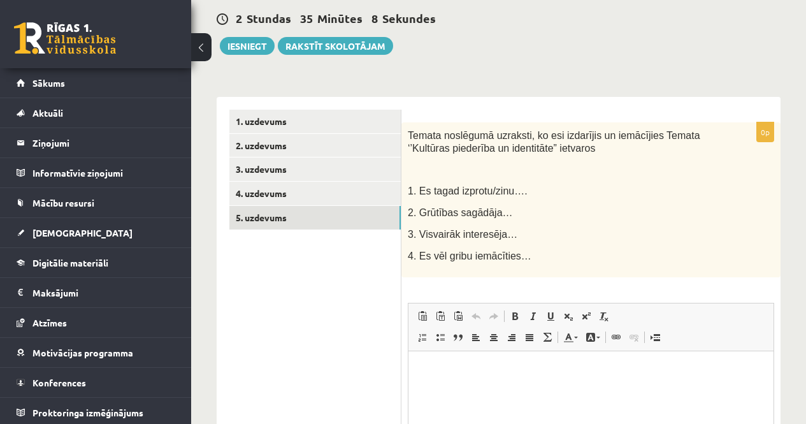
scroll to position [131, 0]
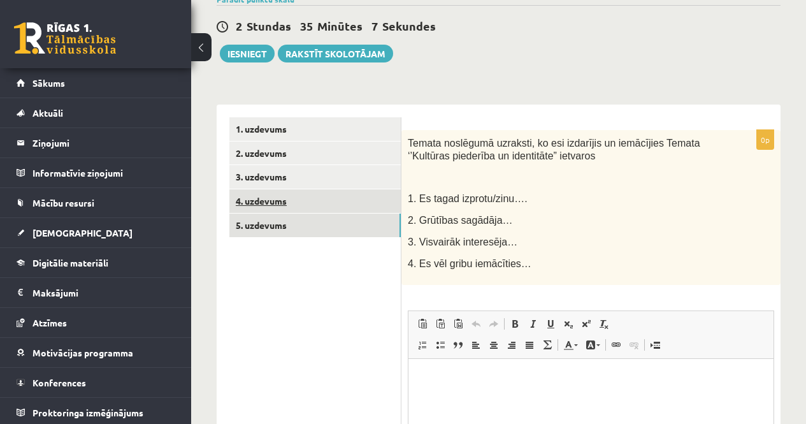
click at [294, 203] on link "4. uzdevums" at bounding box center [314, 201] width 171 height 24
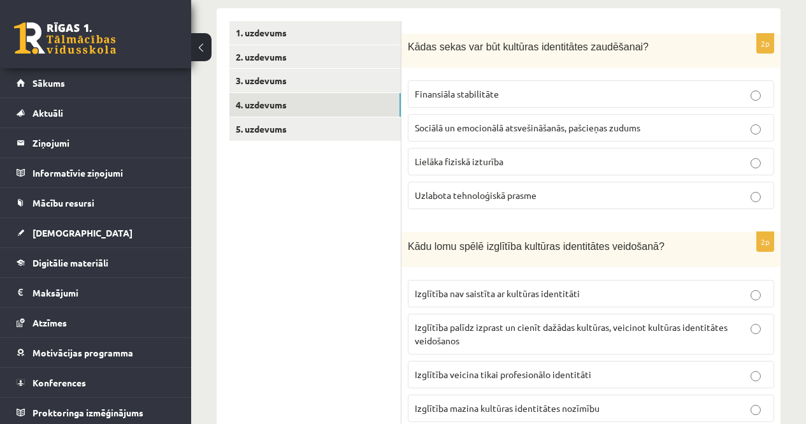
scroll to position [204, 0]
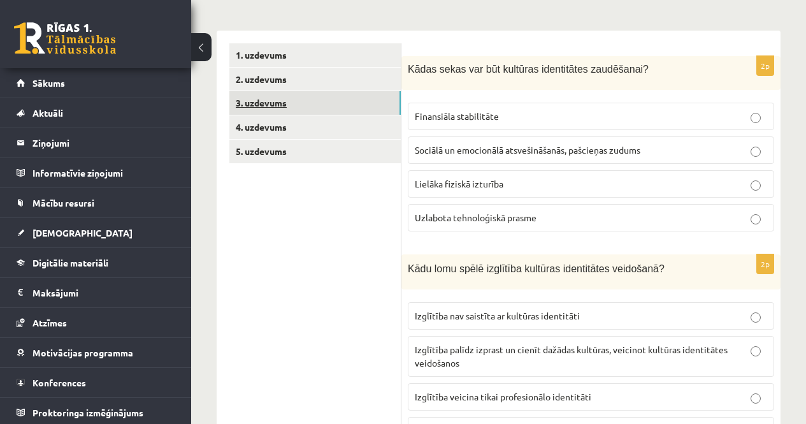
click at [282, 106] on link "3. uzdevums" at bounding box center [314, 103] width 171 height 24
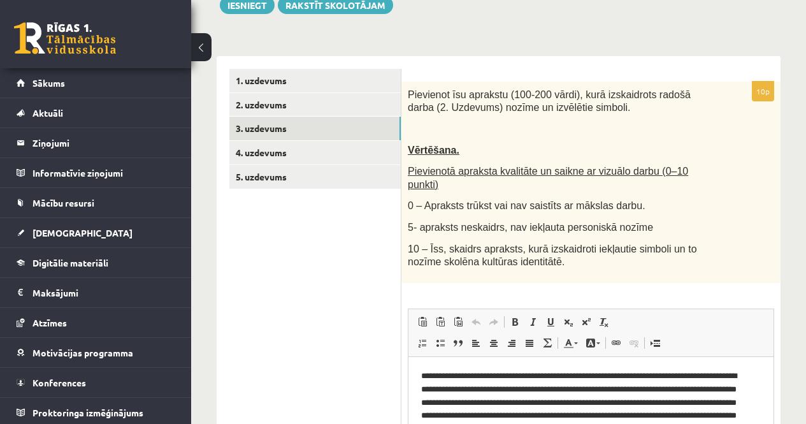
scroll to position [164, 0]
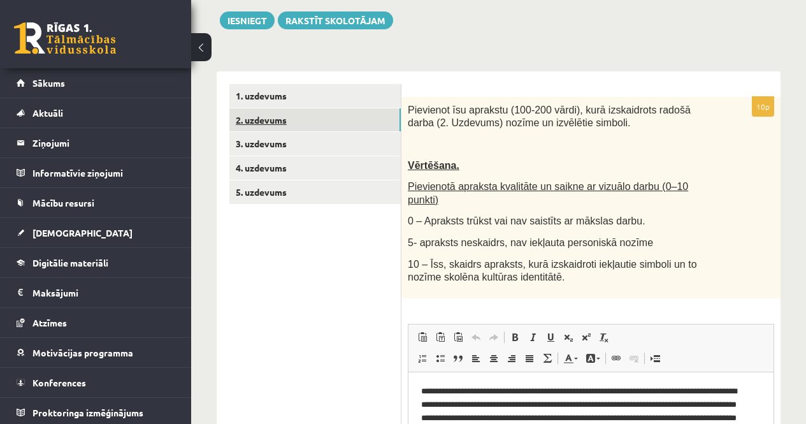
click at [355, 118] on link "2. uzdevums" at bounding box center [314, 120] width 171 height 24
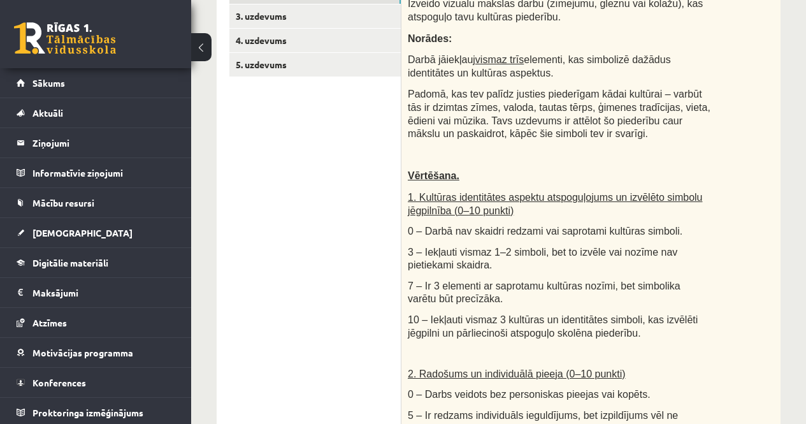
scroll to position [100, 0]
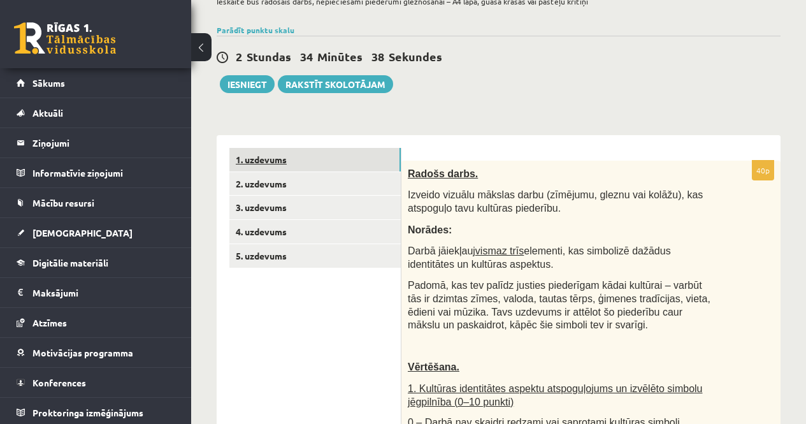
click at [292, 159] on link "1. uzdevums" at bounding box center [314, 160] width 171 height 24
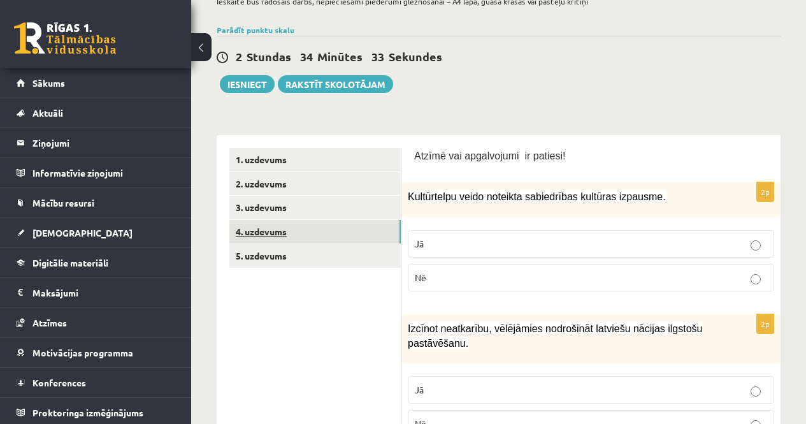
click at [309, 237] on link "4. uzdevums" at bounding box center [314, 232] width 171 height 24
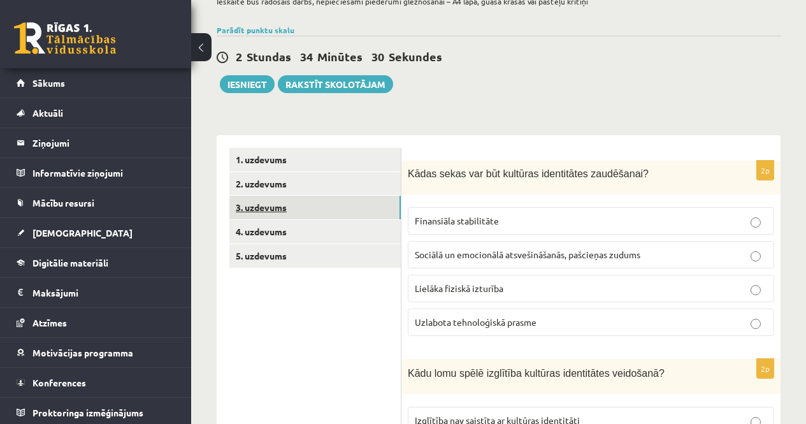
click at [325, 209] on link "3. uzdevums" at bounding box center [314, 208] width 171 height 24
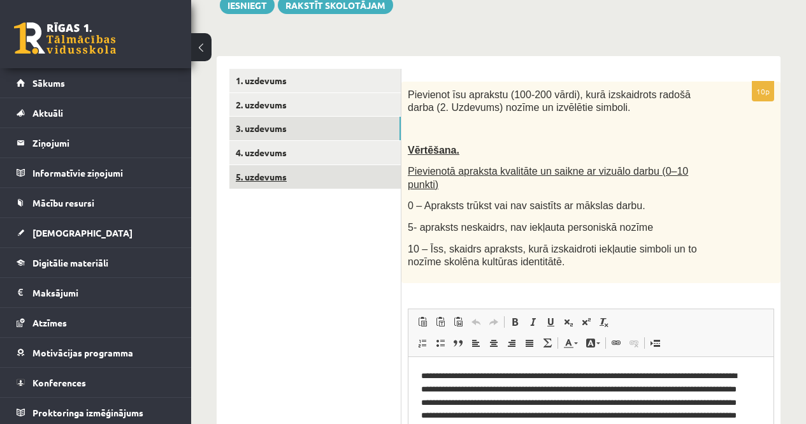
scroll to position [164, 0]
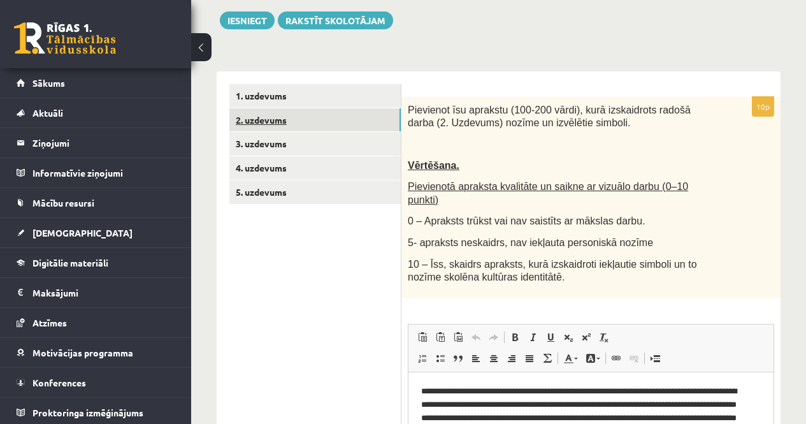
click at [251, 118] on link "2. uzdevums" at bounding box center [314, 120] width 171 height 24
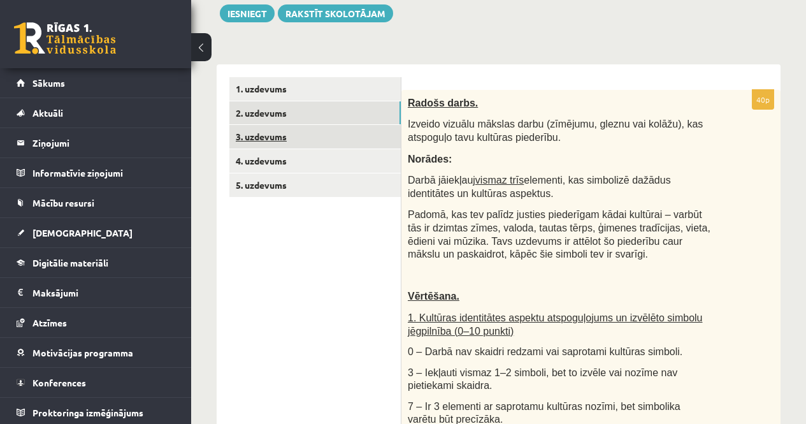
scroll to position [148, 0]
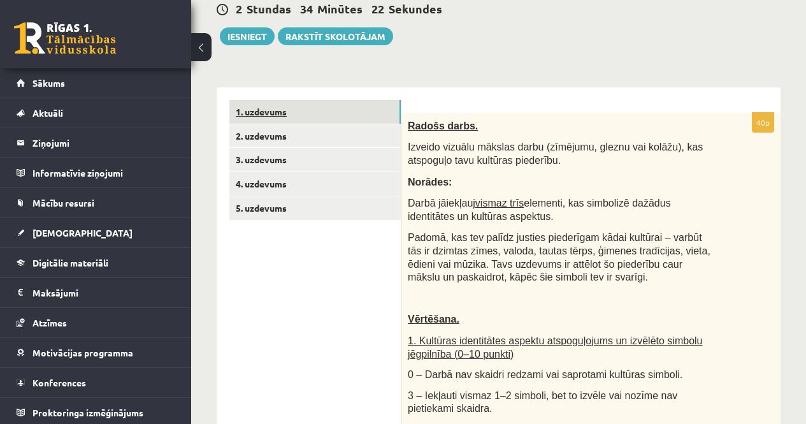
click at [303, 113] on link "1. uzdevums" at bounding box center [314, 112] width 171 height 24
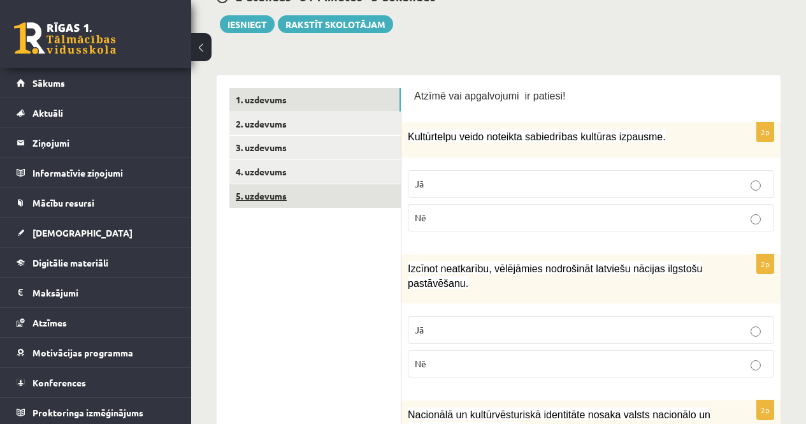
scroll to position [120, 0]
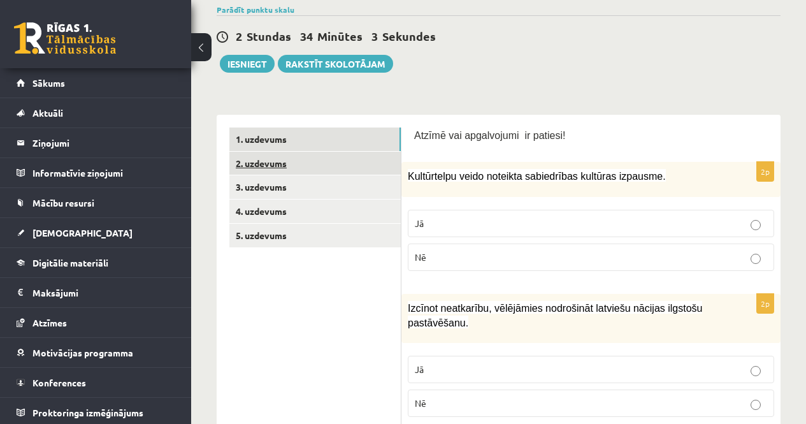
click at [313, 160] on link "2. uzdevums" at bounding box center [314, 164] width 171 height 24
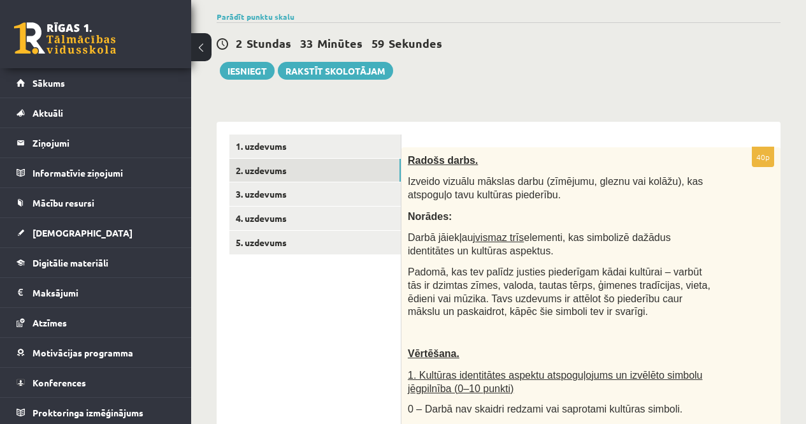
scroll to position [57, 0]
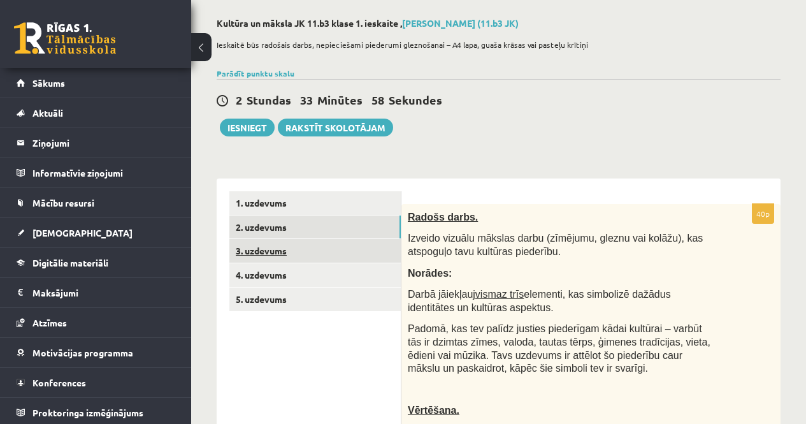
click at [362, 250] on link "3. uzdevums" at bounding box center [314, 251] width 171 height 24
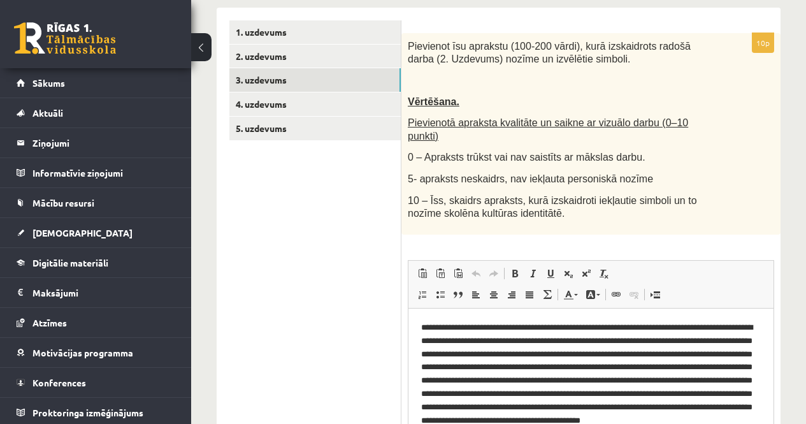
scroll to position [0, 0]
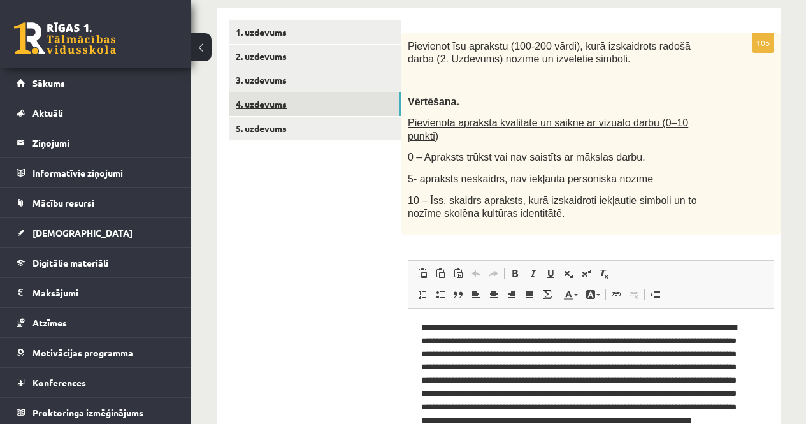
click at [306, 111] on link "4. uzdevums" at bounding box center [314, 104] width 171 height 24
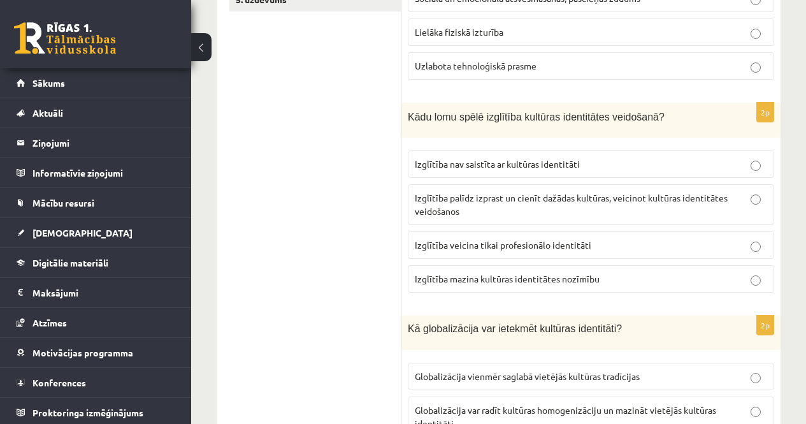
scroll to position [144, 0]
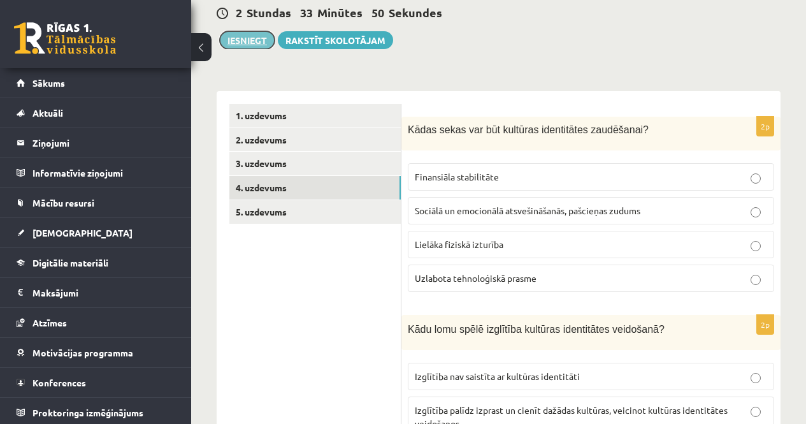
click at [243, 34] on button "Iesniegt" at bounding box center [247, 40] width 55 height 18
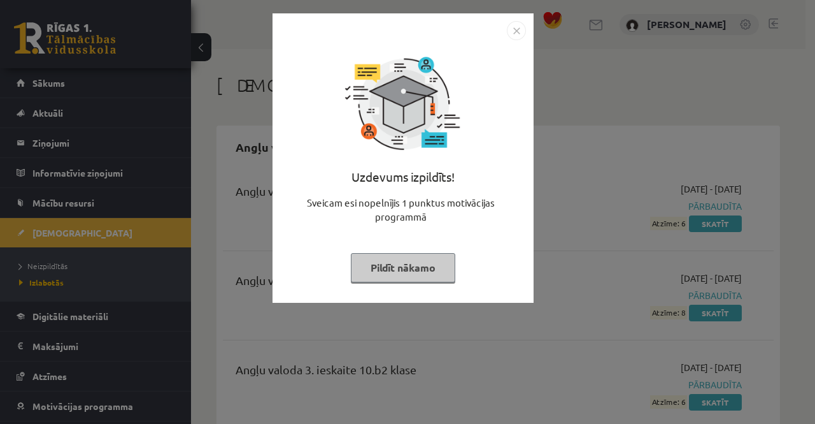
click at [377, 265] on button "Pildīt nākamo" at bounding box center [403, 267] width 104 height 29
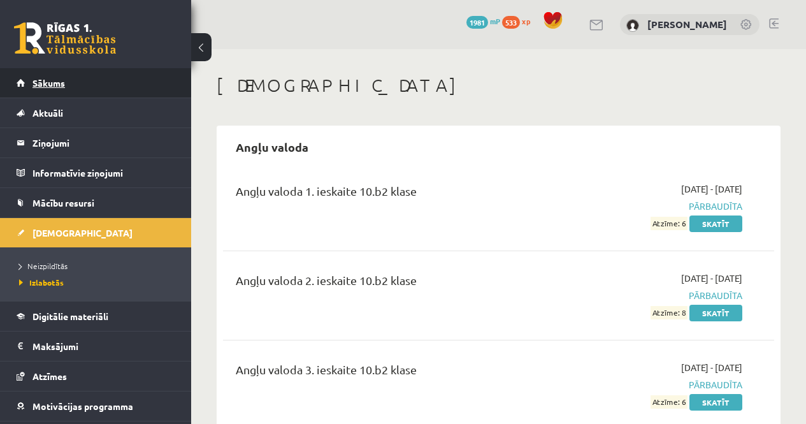
click at [106, 81] on link "Sākums" at bounding box center [96, 82] width 159 height 29
